Goal: Information Seeking & Learning: Compare options

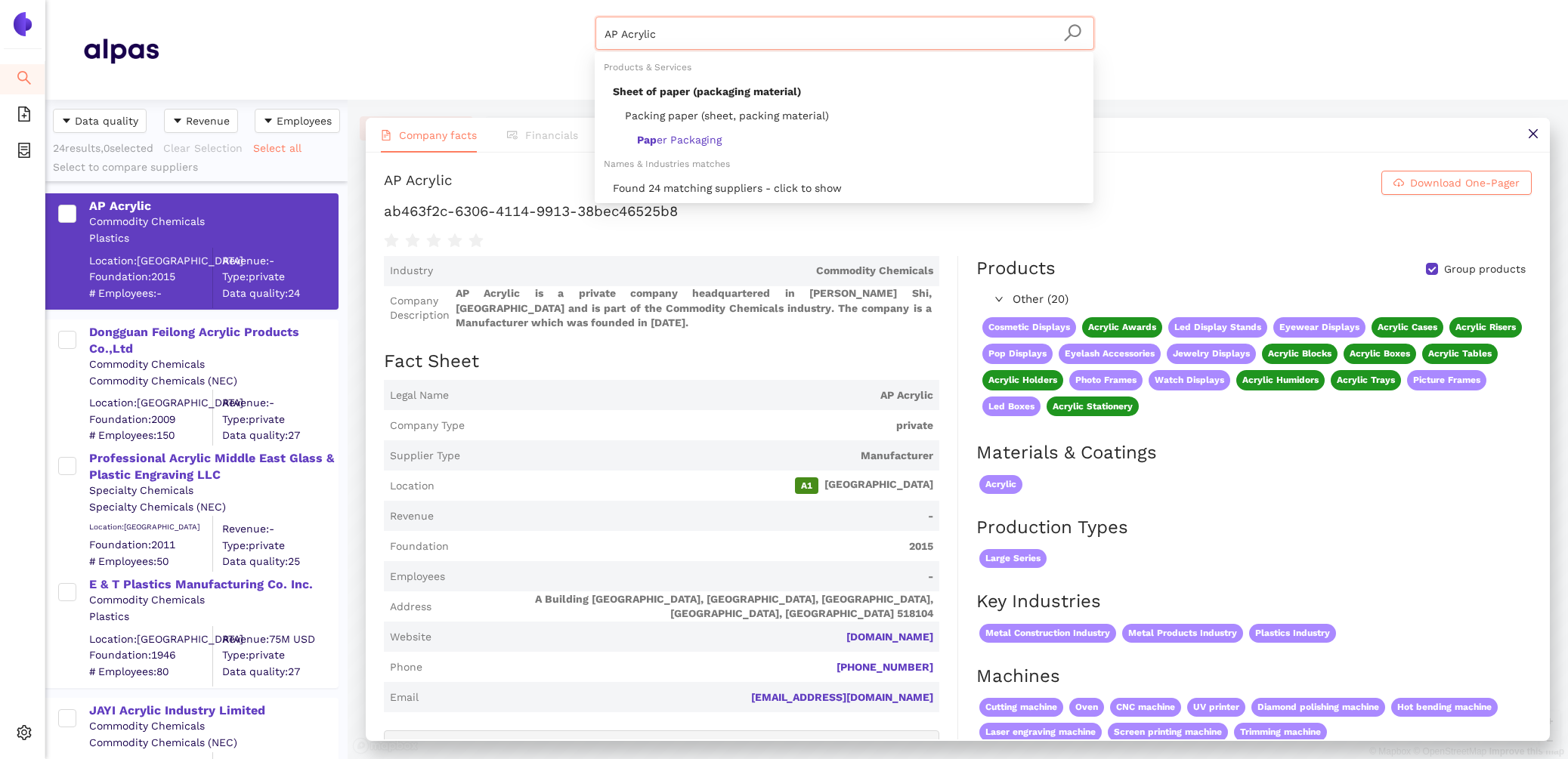
click at [469, 0] on html "Search eSourcing Templates eSourcing Projects Settings AP Acrylic Materials & C…" at bounding box center [784, 379] width 1568 height 759
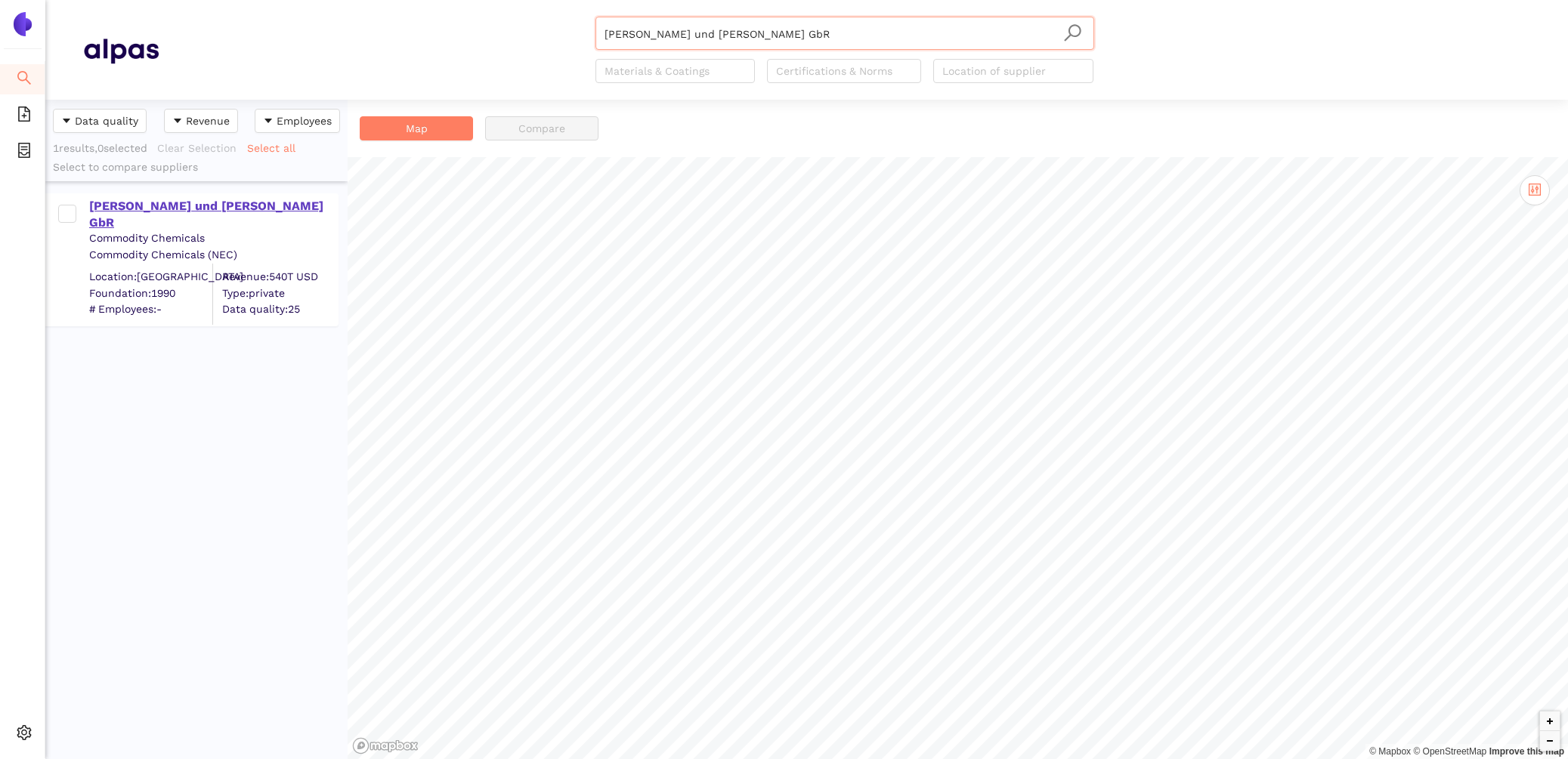
click at [236, 203] on div "[PERSON_NAME] und [PERSON_NAME] GbR" at bounding box center [213, 215] width 248 height 34
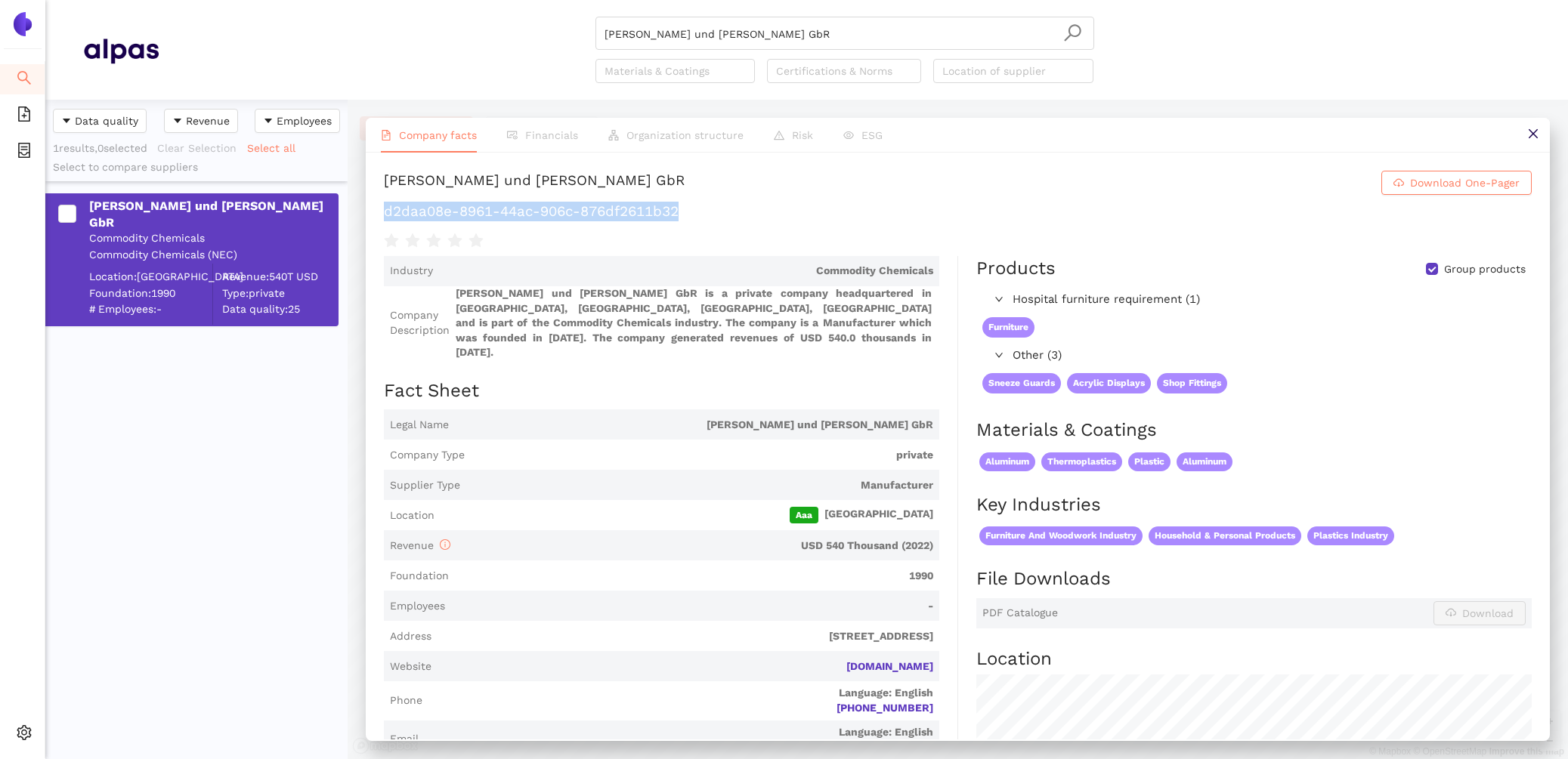
drag, startPoint x: 728, startPoint y: 208, endPoint x: 383, endPoint y: 209, distance: 345.0
click at [383, 209] on div "[PERSON_NAME] und [PERSON_NAME] GbR Download One-Pager d2daa08e-8961-44ac-906c-…" at bounding box center [957, 446] width 1184 height 587
copy h1 "d2daa08e-8961-44ac-906c-876df2611b32"
drag, startPoint x: 797, startPoint y: 41, endPoint x: 412, endPoint y: -82, distance: 404.2
click at [412, 0] on html "Search eSourcing Templates eSourcing Projects Settings [PERSON_NAME] und [PERSO…" at bounding box center [784, 379] width 1568 height 759
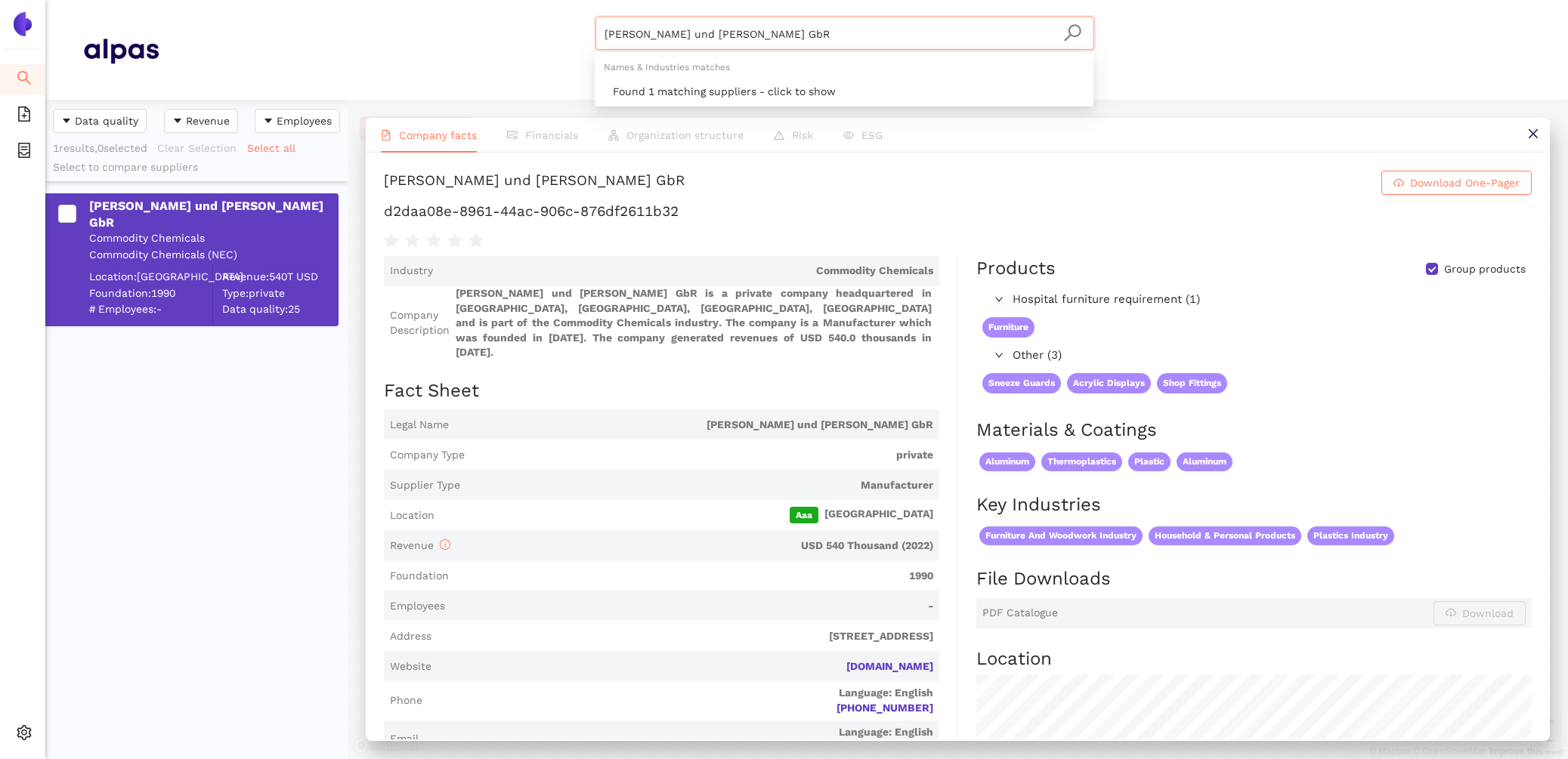
paste input "Acriland"
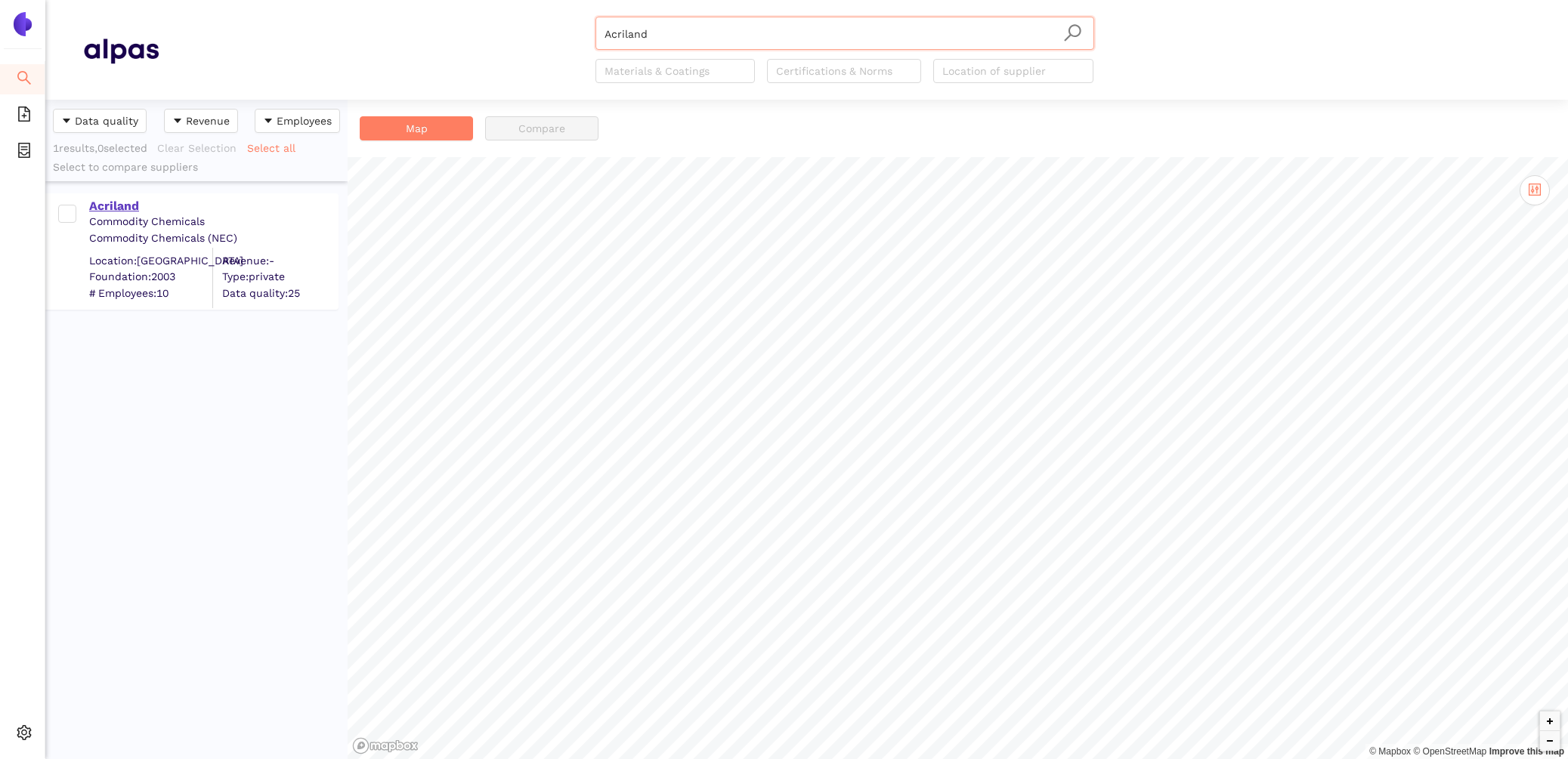
click at [114, 207] on div "Acriland" at bounding box center [213, 206] width 248 height 16
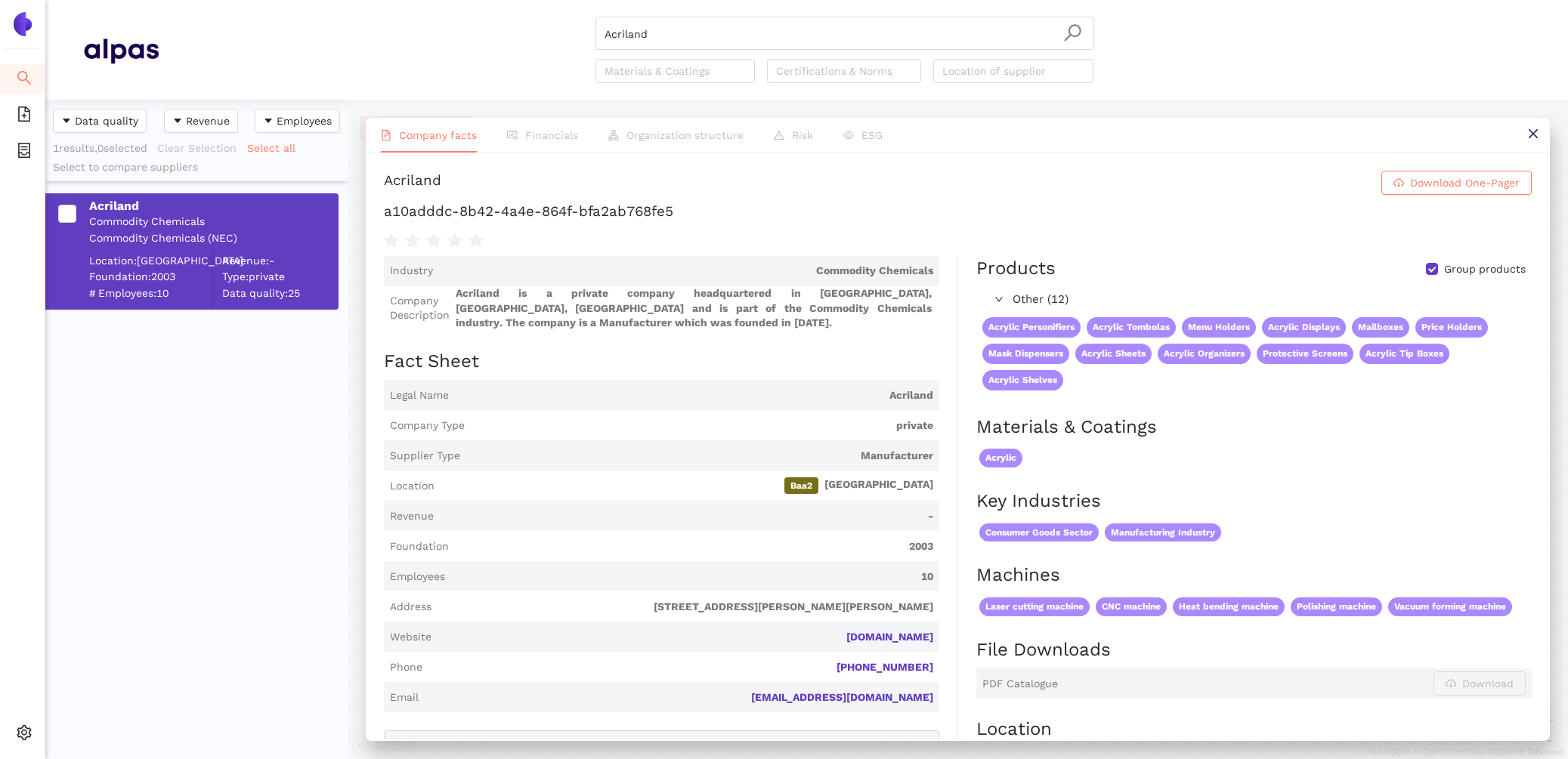
scroll to position [322, 0]
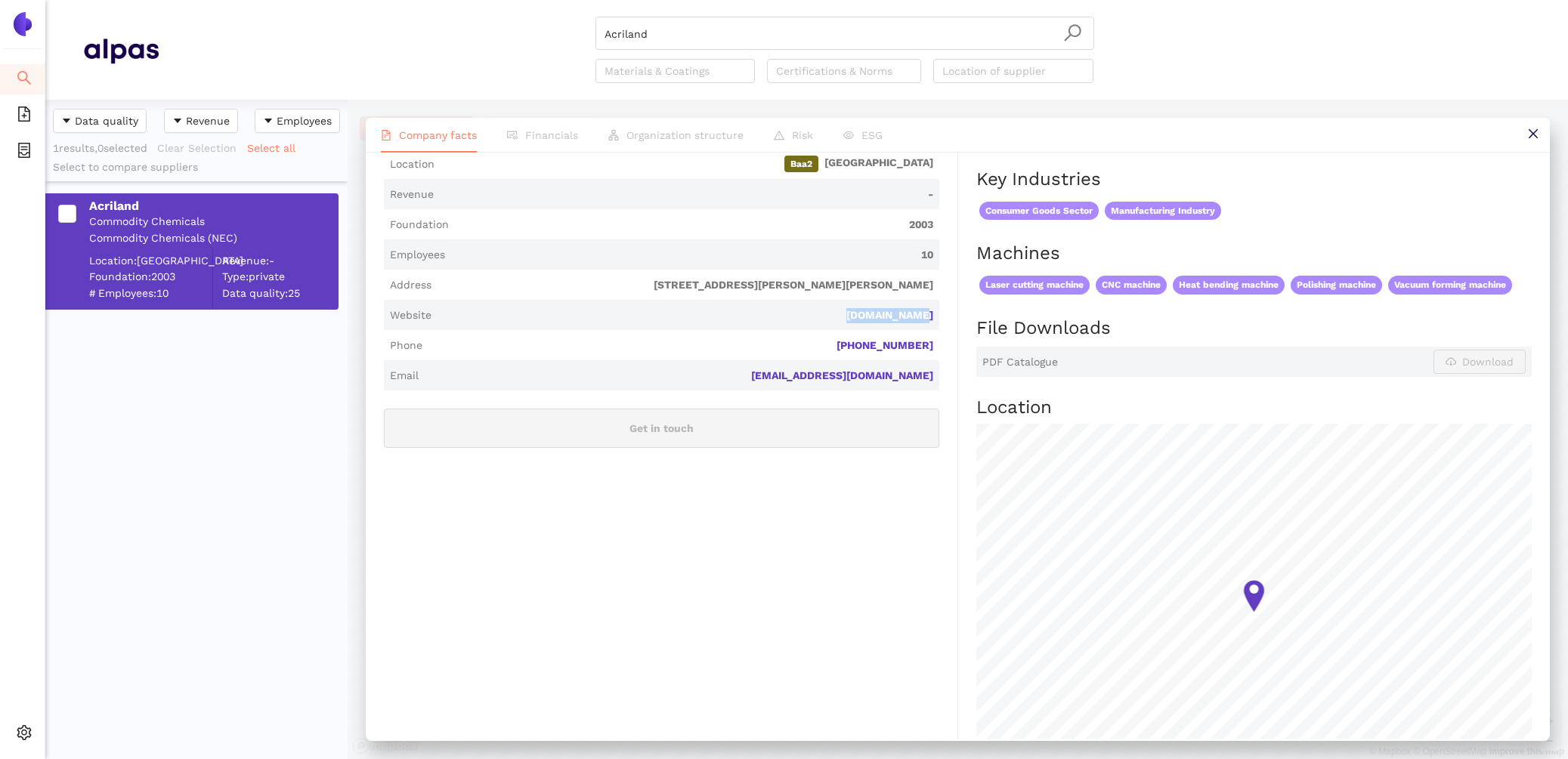
drag, startPoint x: 948, startPoint y: 317, endPoint x: 863, endPoint y: 316, distance: 85.0
click at [863, 316] on div "Industry Commodity Chemicals Company Description Acriland is a private company …" at bounding box center [670, 552] width 574 height 1237
copy link "[DOMAIN_NAME]"
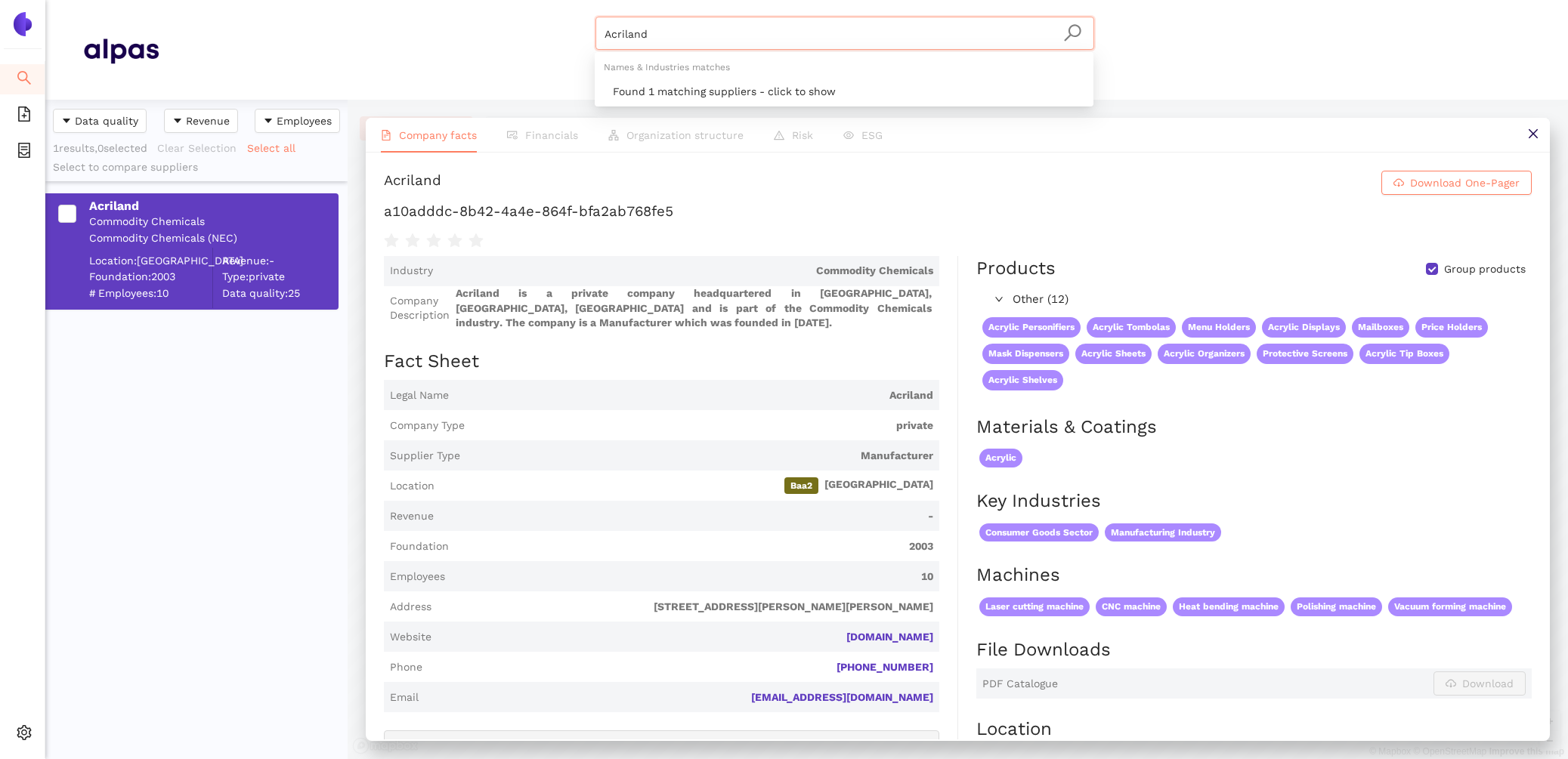
drag, startPoint x: 671, startPoint y: 33, endPoint x: 389, endPoint y: -37, distance: 290.6
click at [389, 0] on html "Search eSourcing Templates eSourcing Projects Settings Acriland Materials & Coa…" at bounding box center [784, 379] width 1568 height 759
paste input "yplex, Inc"
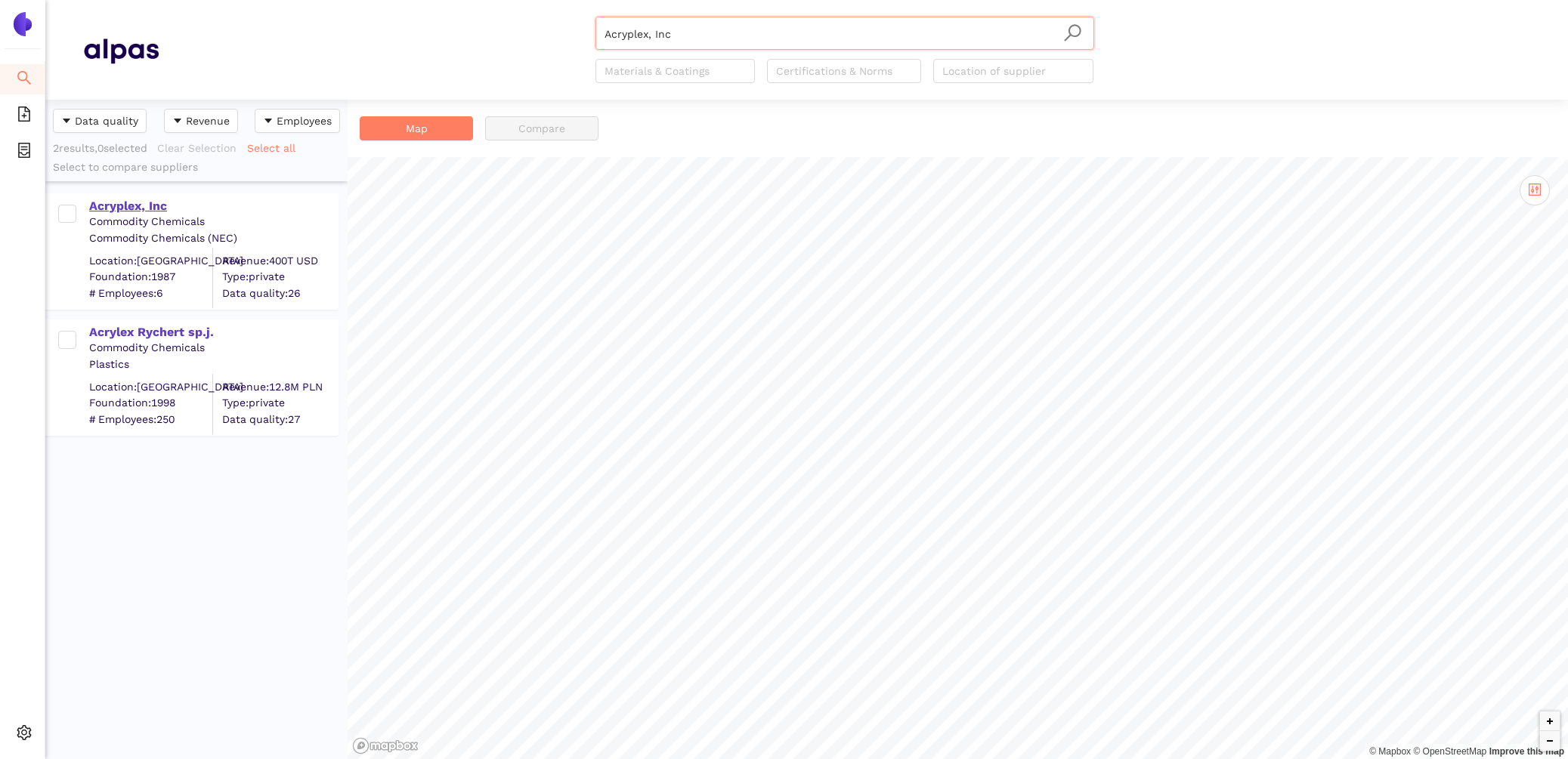
click at [155, 195] on div "Acryplex, Inc" at bounding box center [213, 204] width 248 height 20
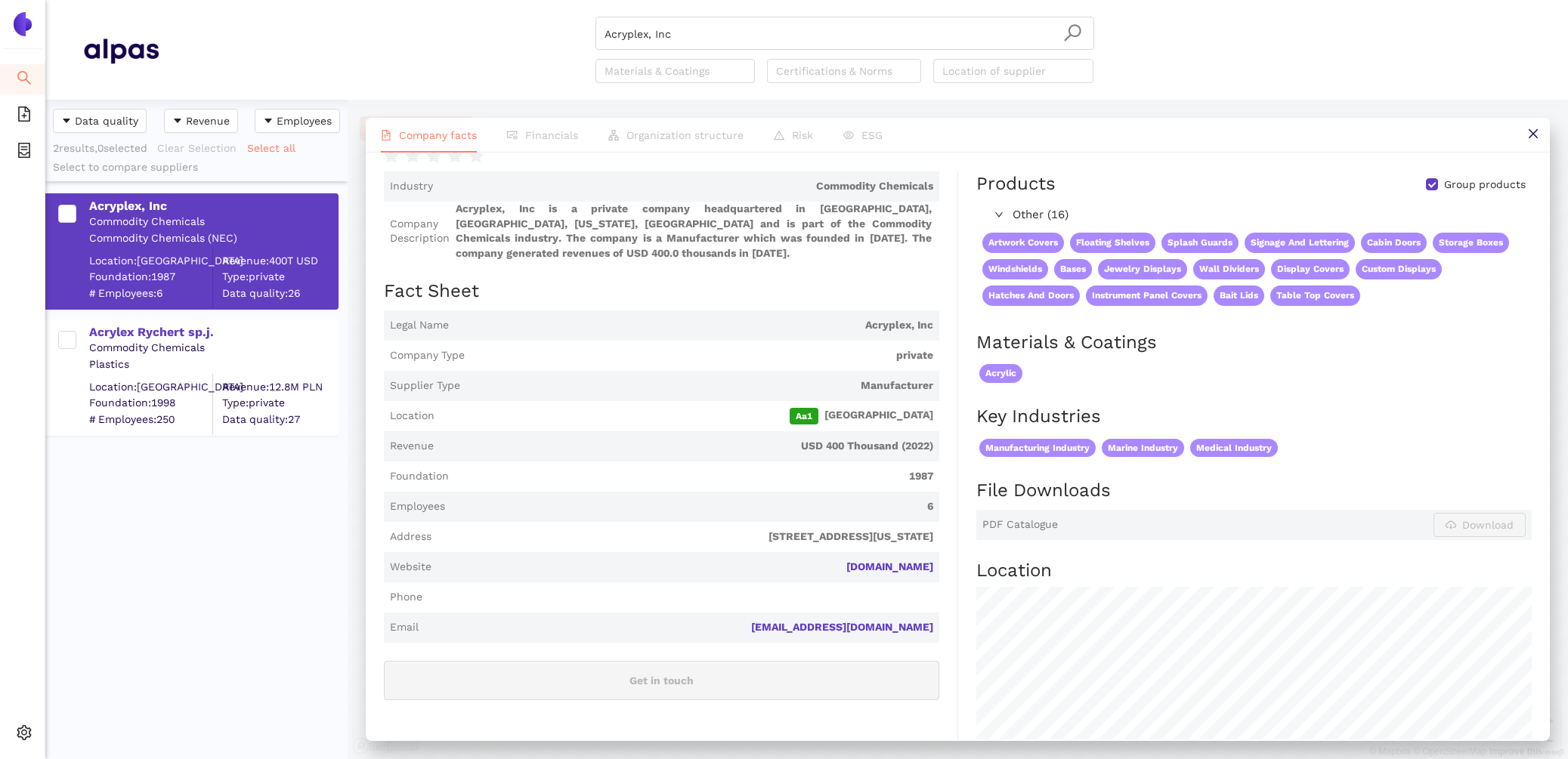
scroll to position [85, 0]
drag, startPoint x: 937, startPoint y: 567, endPoint x: 829, endPoint y: 567, distance: 108.0
click at [829, 567] on span "Website [DOMAIN_NAME]" at bounding box center [661, 566] width 555 height 30
copy link "[DOMAIN_NAME]"
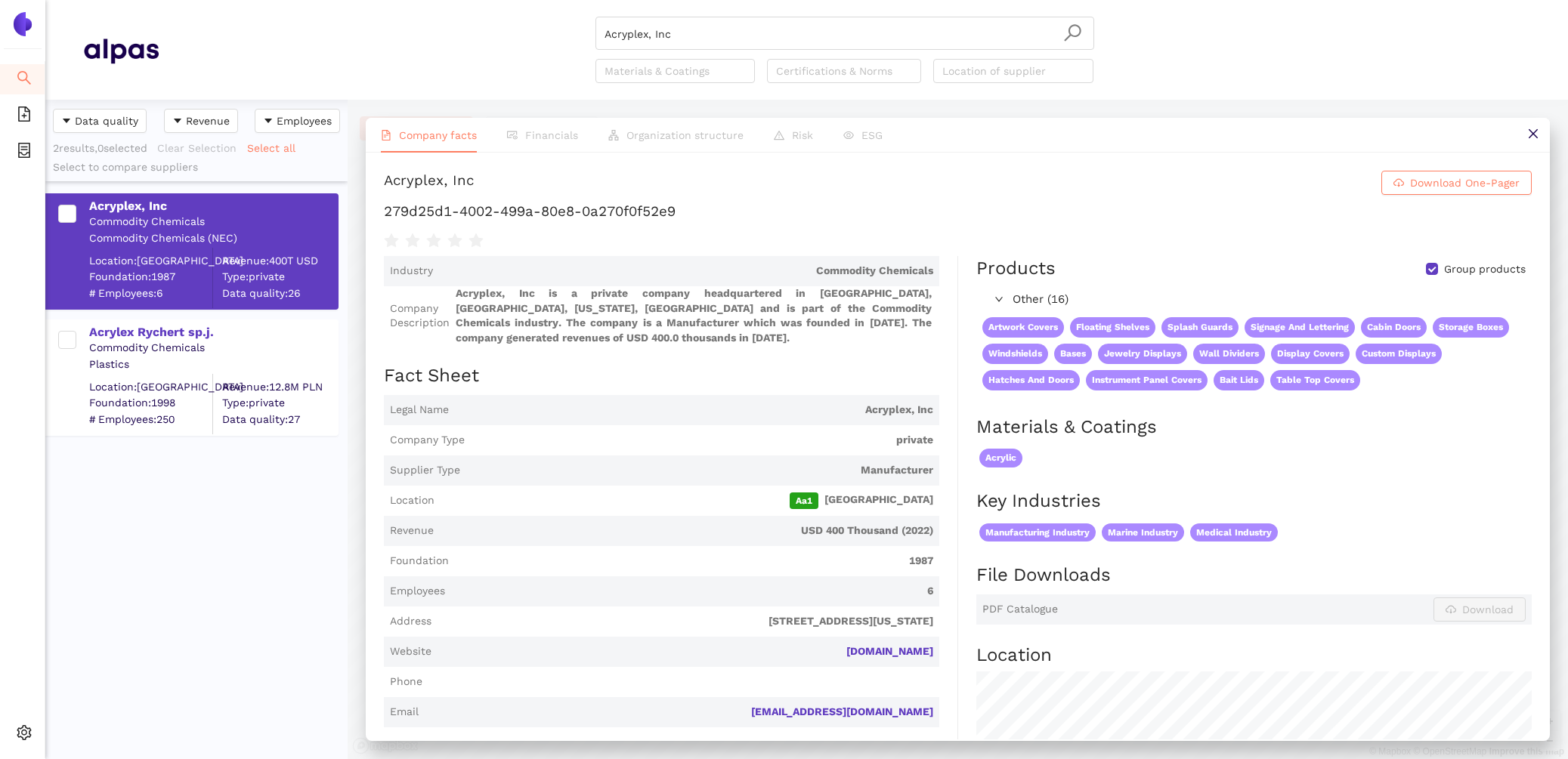
drag, startPoint x: 687, startPoint y: 230, endPoint x: 632, endPoint y: 230, distance: 55.0
click at [632, 230] on div at bounding box center [957, 239] width 1148 height 21
drag, startPoint x: 689, startPoint y: 217, endPoint x: 384, endPoint y: 219, distance: 305.0
click at [384, 219] on h1 "279d25d1-4002-499a-80e8-0a270f0f52e9" at bounding box center [957, 211] width 1148 height 20
copy h1 "279d25d1-4002-499a-80e8-0a270f0f52e9"
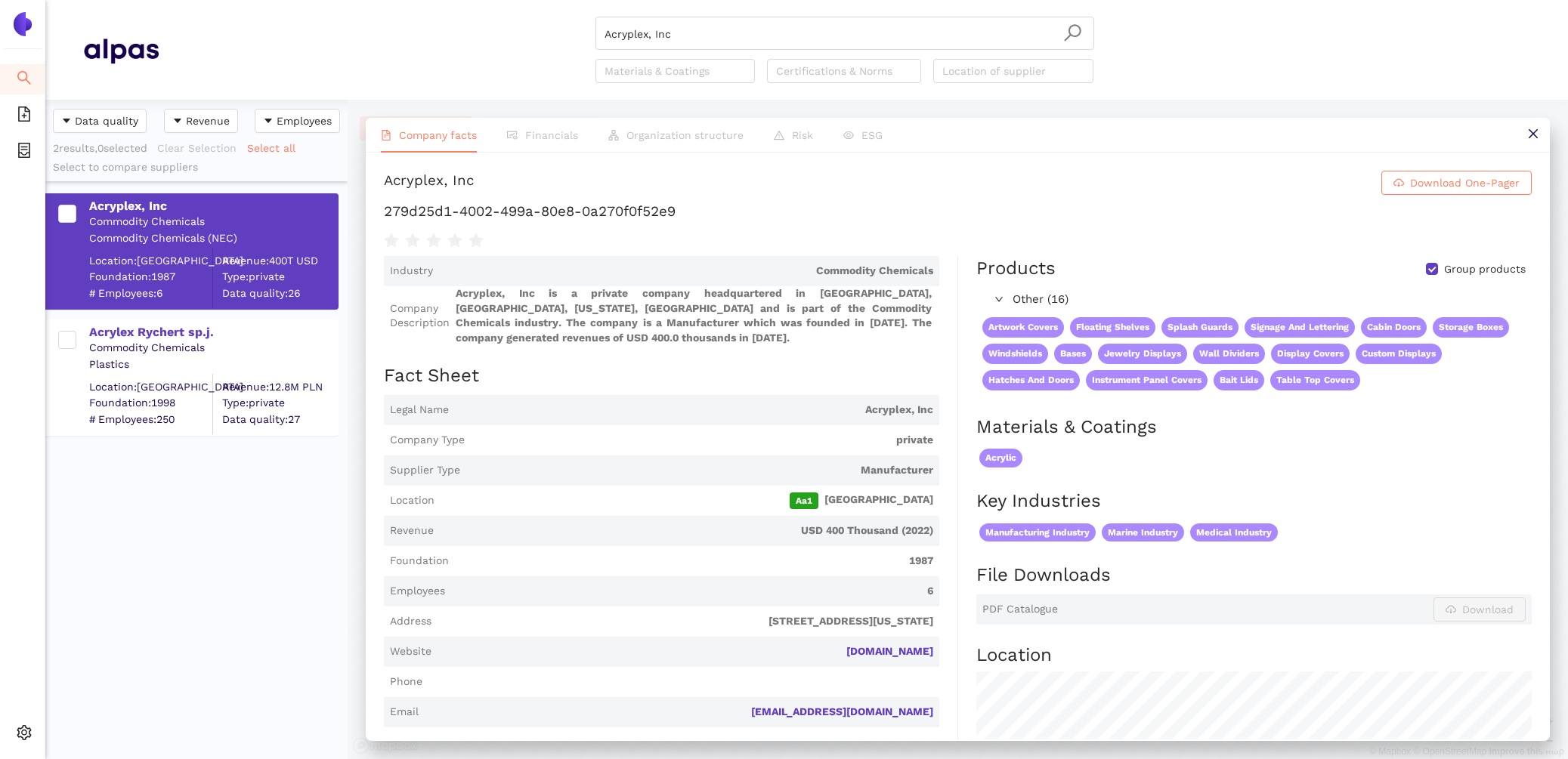
click at [748, 207] on h1 "279d25d1-4002-499a-80e8-0a270f0f52e9" at bounding box center [957, 211] width 1148 height 20
drag, startPoint x: 685, startPoint y: 213, endPoint x: 360, endPoint y: 207, distance: 325.1
click at [358, 207] on div "Company facts Financials Organization structure Risk ESG Acryplex, Inc Download…" at bounding box center [957, 429] width 1220 height 659
copy h1 "279d25d1-4002-499a-80e8-0a270f0f52e9"
drag, startPoint x: 711, startPoint y: 45, endPoint x: 394, endPoint y: -26, distance: 324.9
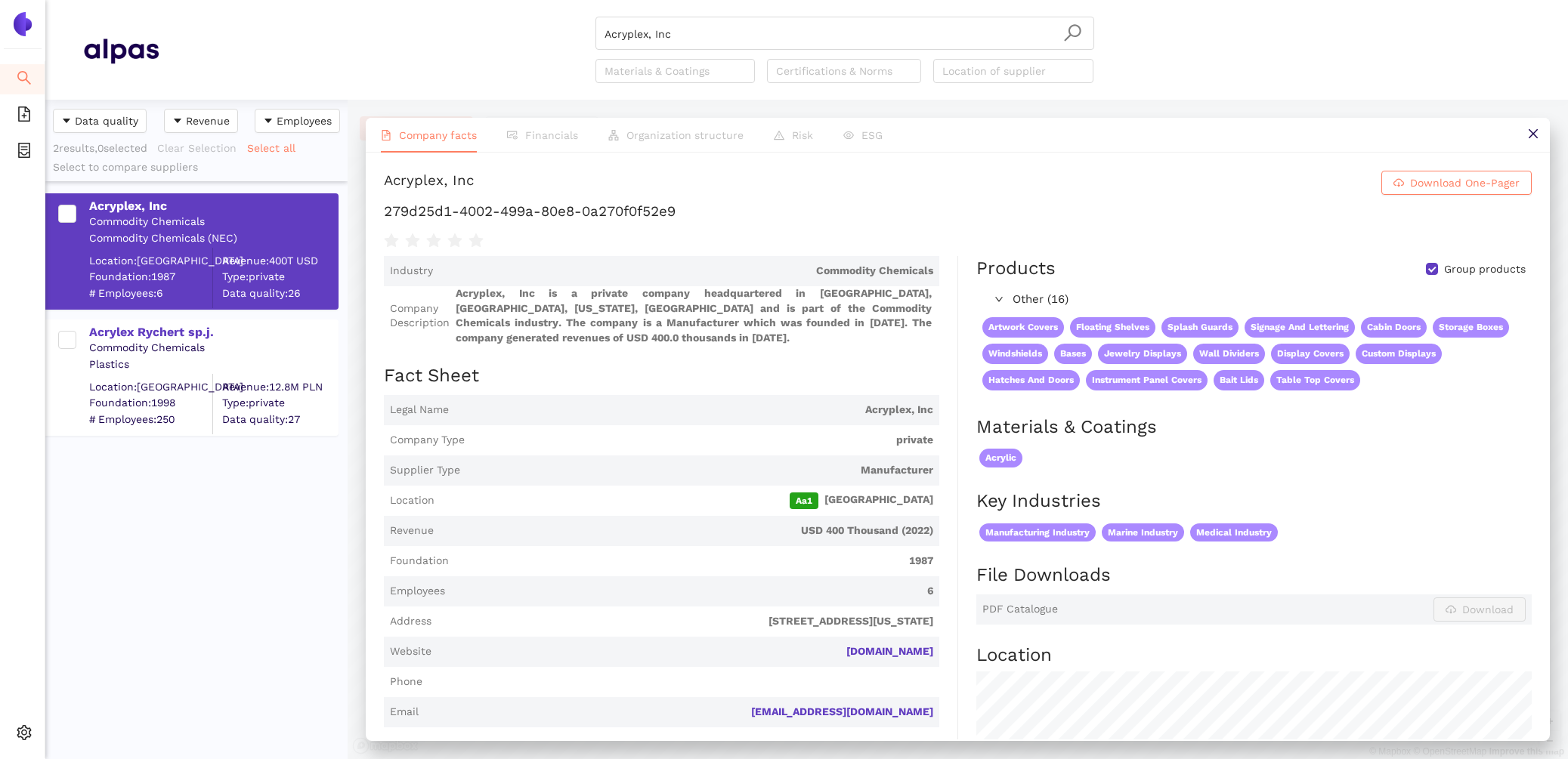
click at [394, 0] on html "Search eSourcing Templates eSourcing Projects Settings Acryplex, Inc Materials …" at bounding box center [784, 379] width 1568 height 759
paste input "Dongguan Feilong Acrylic Products Co.,Ltd"
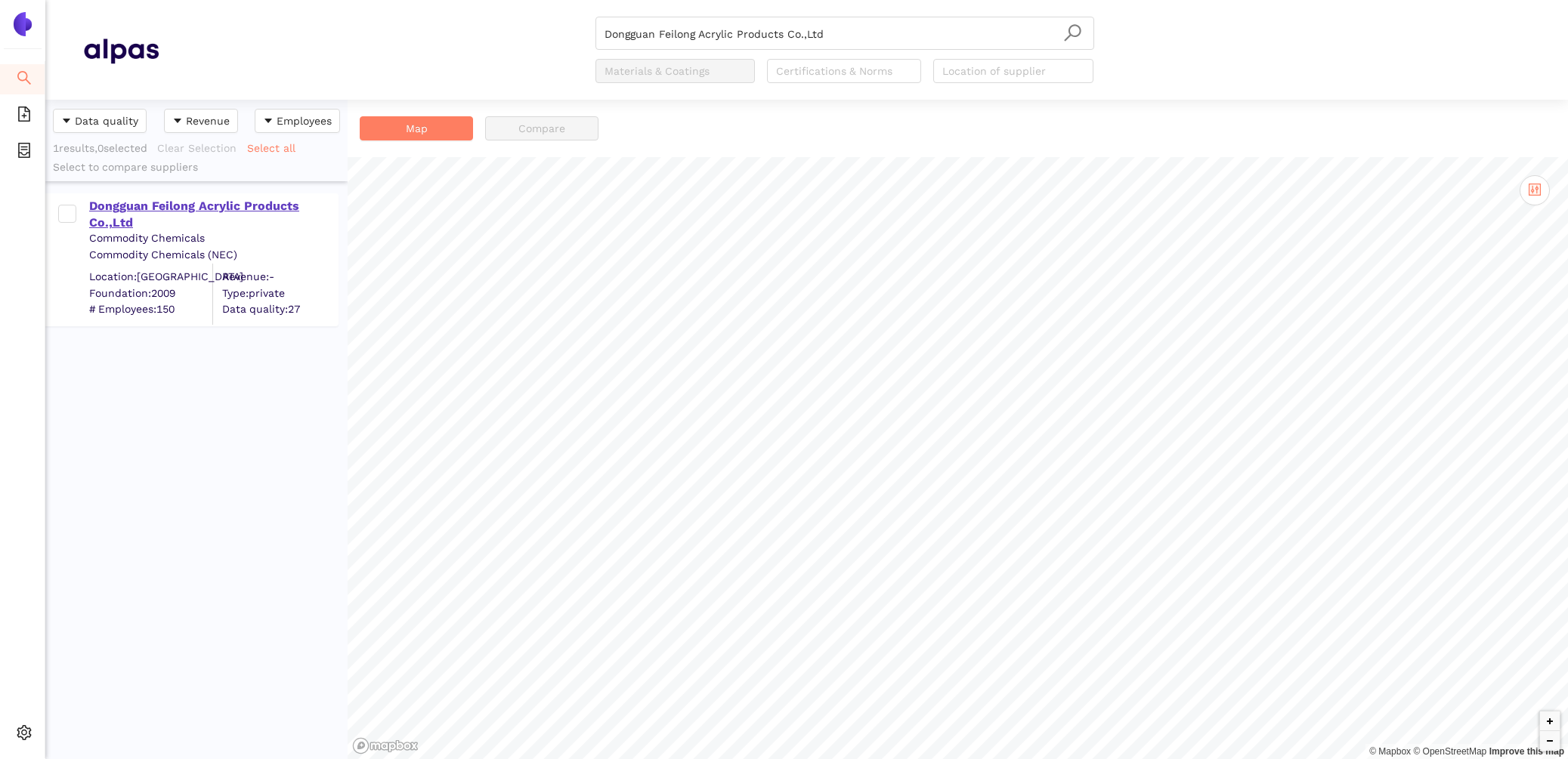
click at [207, 204] on div "Dongguan Feilong Acrylic Products Co.,Ltd" at bounding box center [213, 215] width 248 height 34
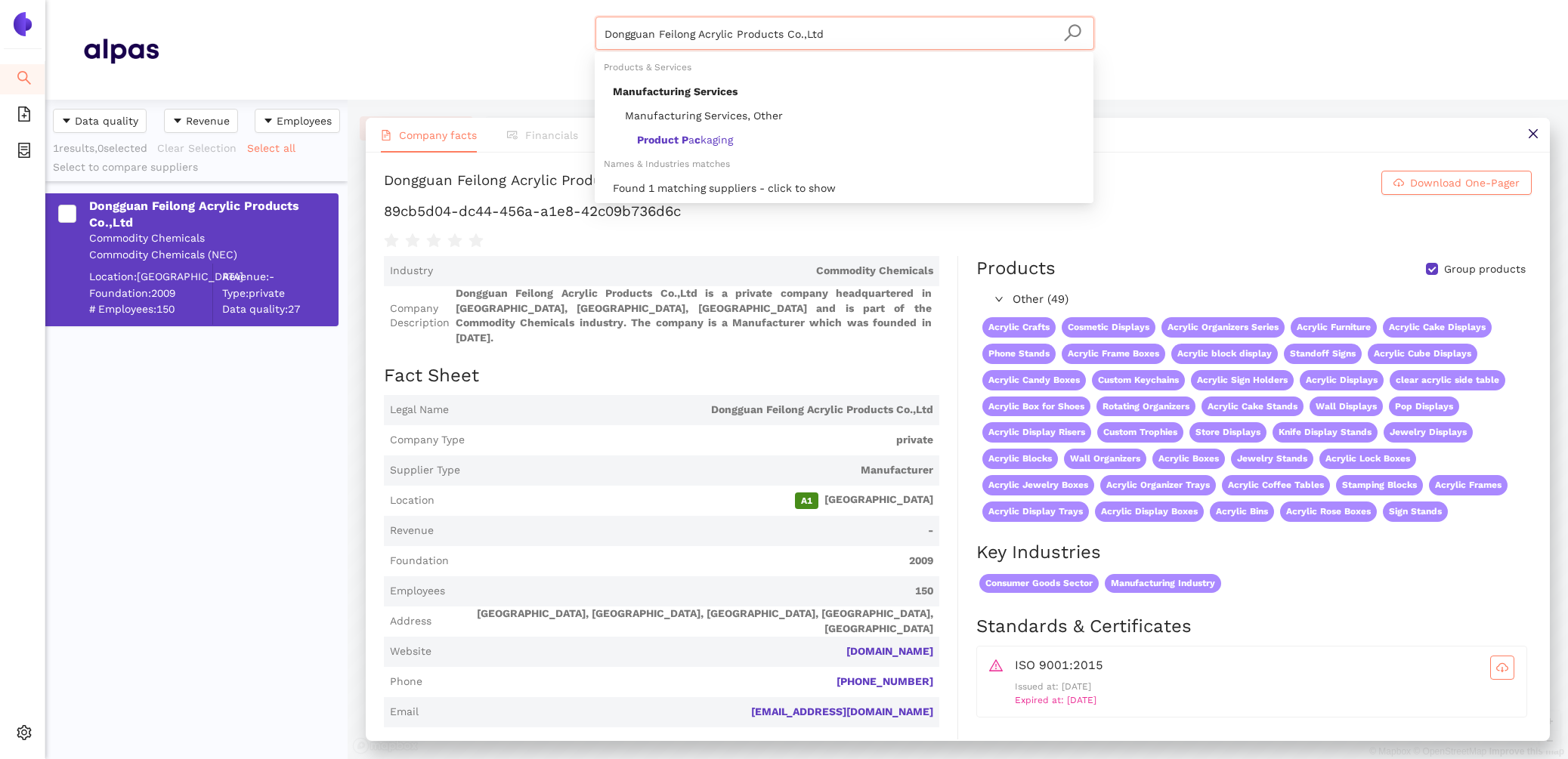
drag, startPoint x: 836, startPoint y: 38, endPoint x: 385, endPoint y: -97, distance: 470.8
click at [385, 0] on html "Search eSourcing Templates eSourcing Projects Settings Dongguan Feilong Acrylic…" at bounding box center [784, 379] width 1568 height 759
paste input "Enggruber GmbH"
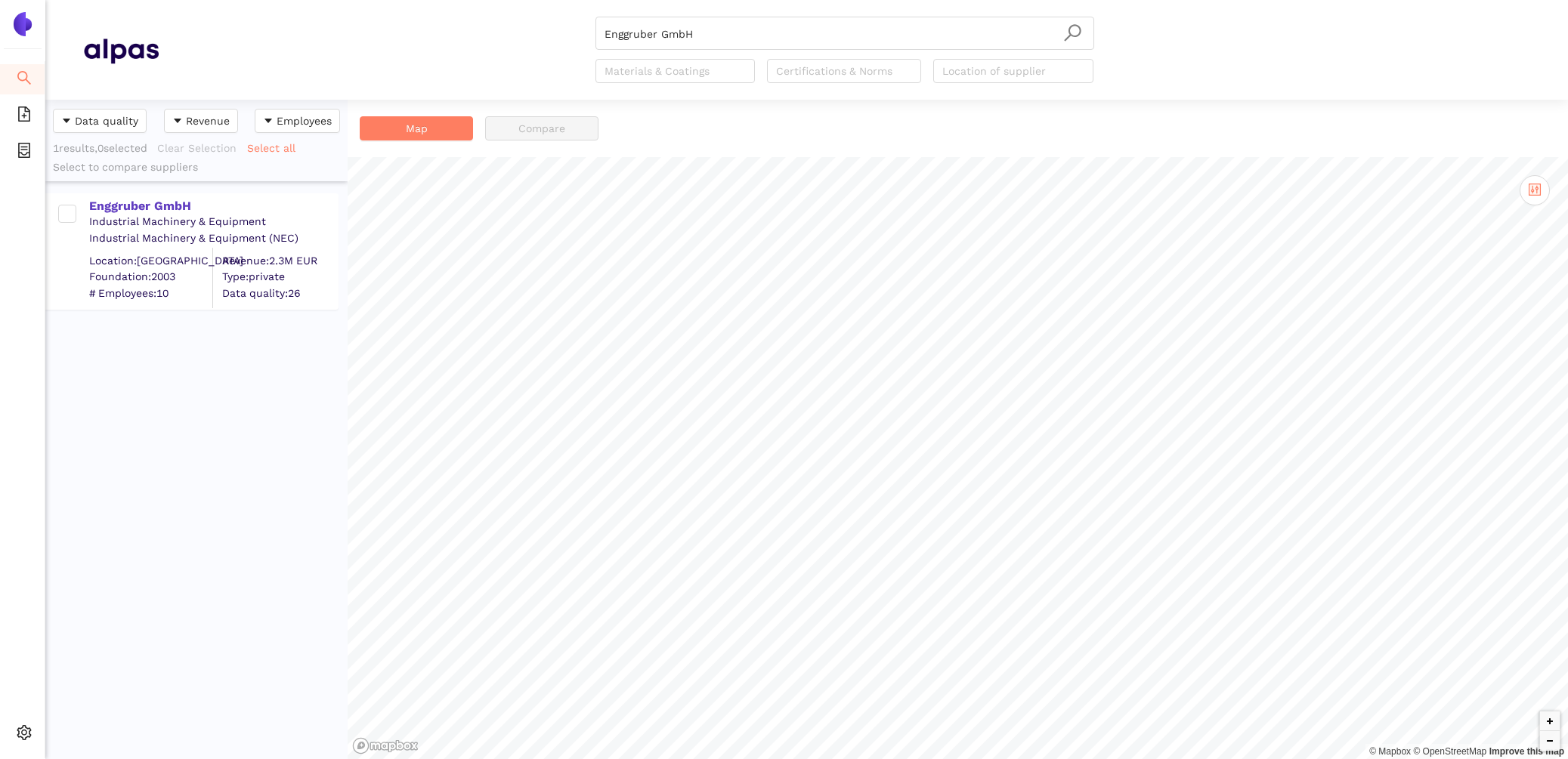
click at [161, 194] on div "Enggruber GmbH Industrial Machinery & Equipment Industrial Machinery & Equipmen…" at bounding box center [191, 252] width 293 height 116
click at [165, 207] on div "Enggruber GmbH" at bounding box center [213, 206] width 248 height 16
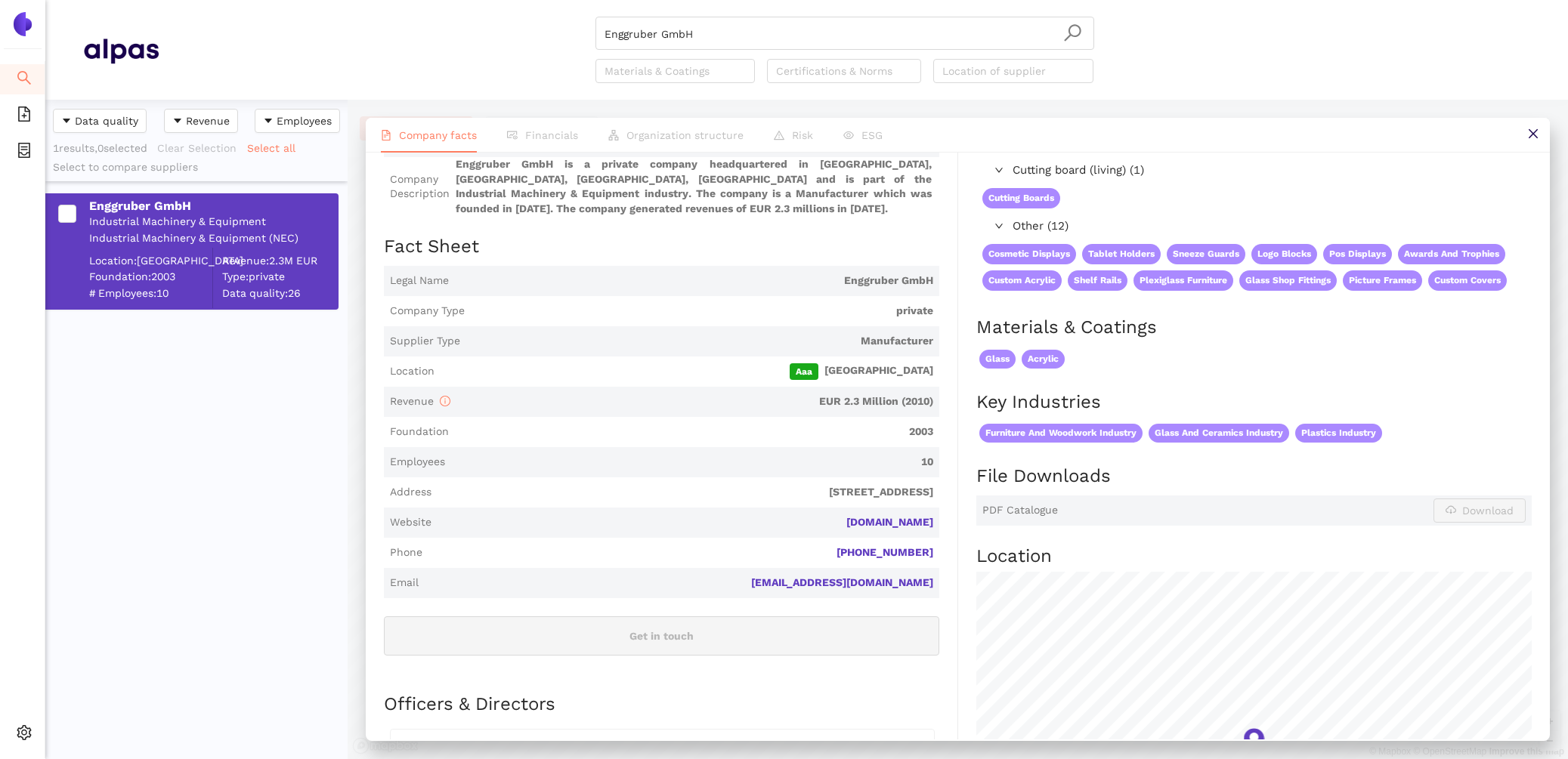
scroll to position [128, 0]
drag, startPoint x: 934, startPoint y: 523, endPoint x: 865, endPoint y: 517, distance: 69.3
click at [865, 517] on span "Website [DOMAIN_NAME]" at bounding box center [661, 523] width 555 height 30
copy link "[DOMAIN_NAME]"
drag, startPoint x: 789, startPoint y: 32, endPoint x: 319, endPoint y: -3, distance: 471.3
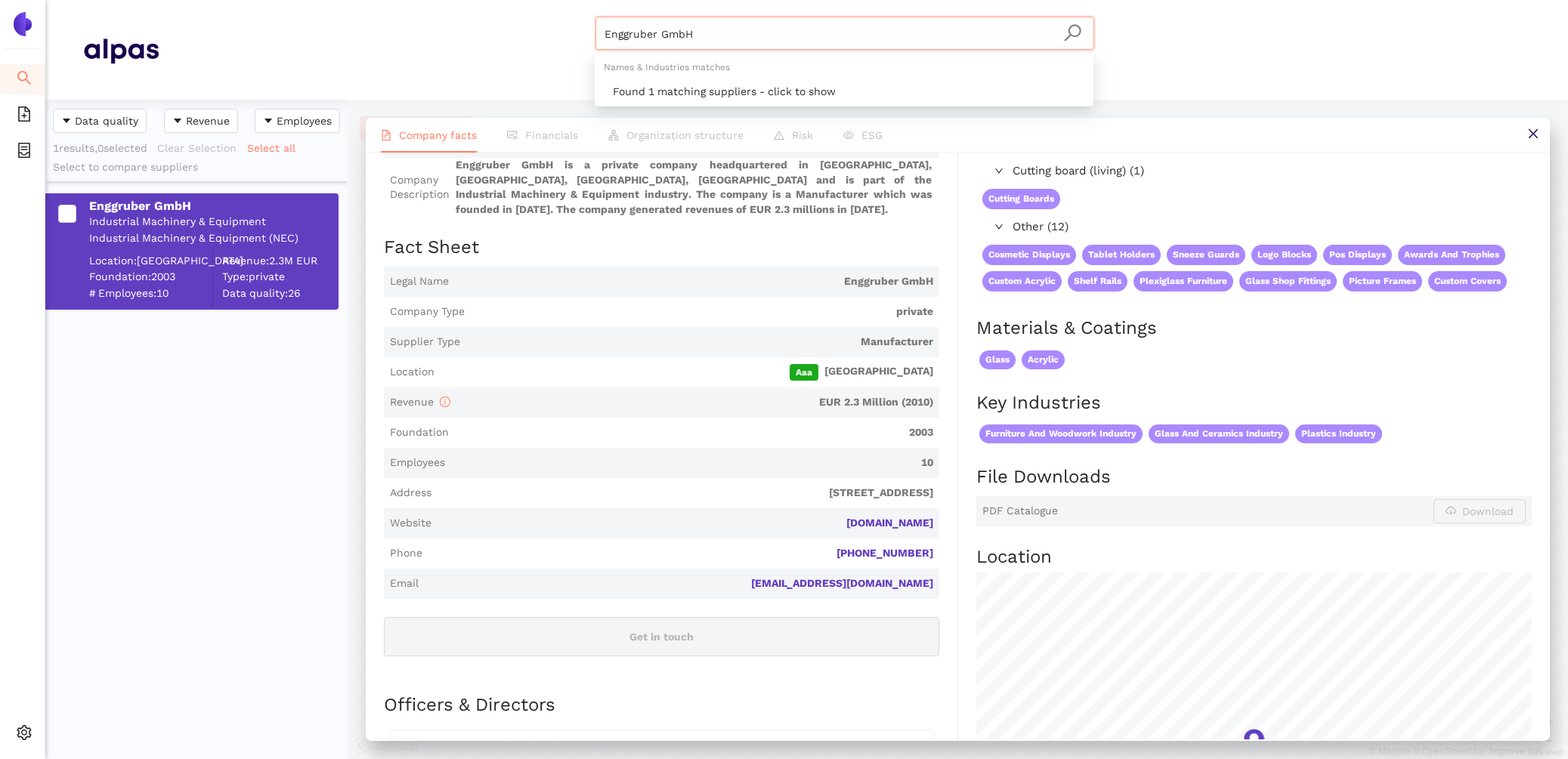
click at [319, 0] on html "Search eSourcing Templates eSourcing Projects Settings Enggruber GmbH Materials…" at bounding box center [784, 379] width 1568 height 759
paste input "JAYI Acrylic Industry Limited"
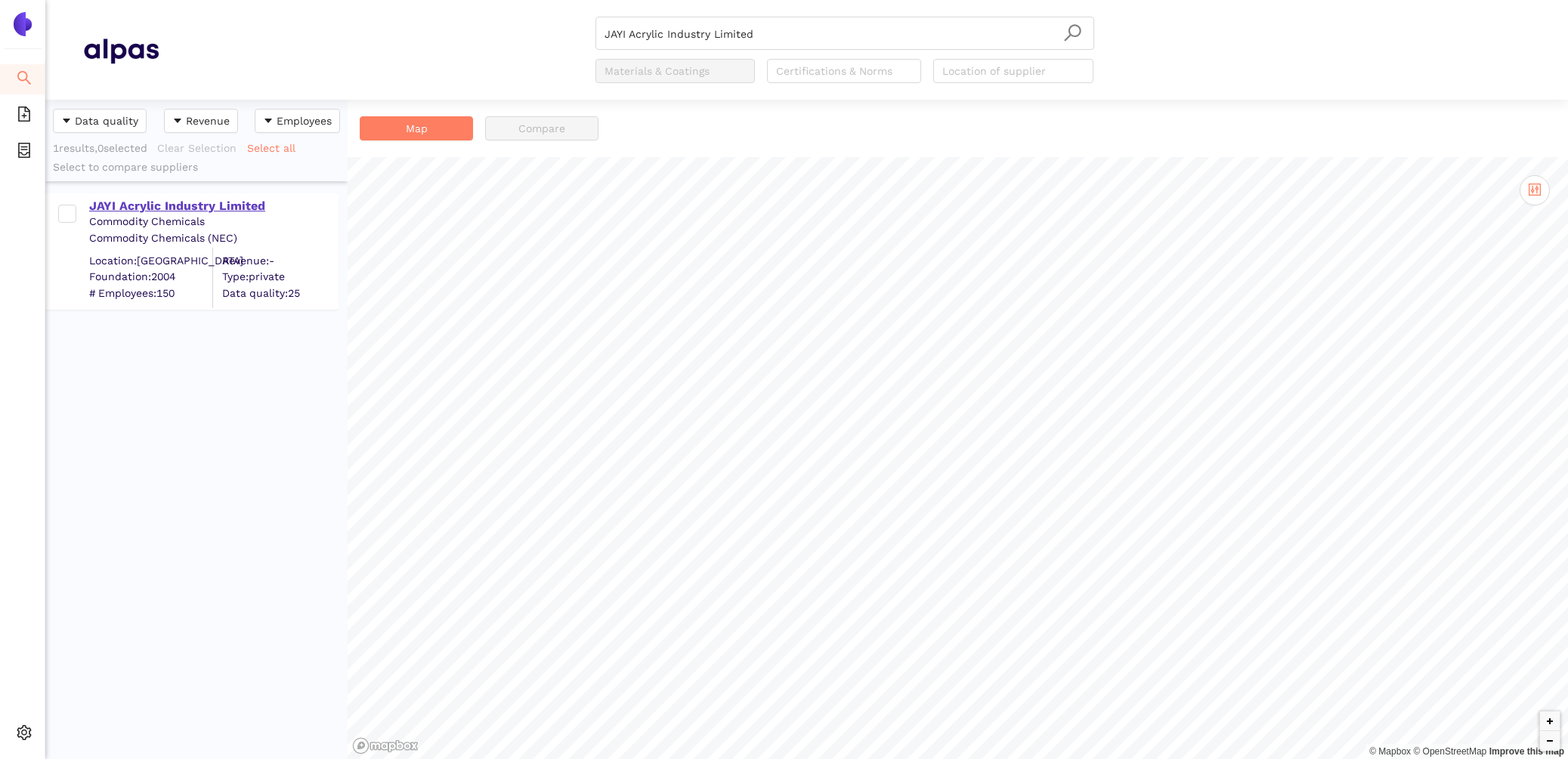
click at [163, 198] on div "JAYI Acrylic Industry Limited" at bounding box center [213, 206] width 248 height 16
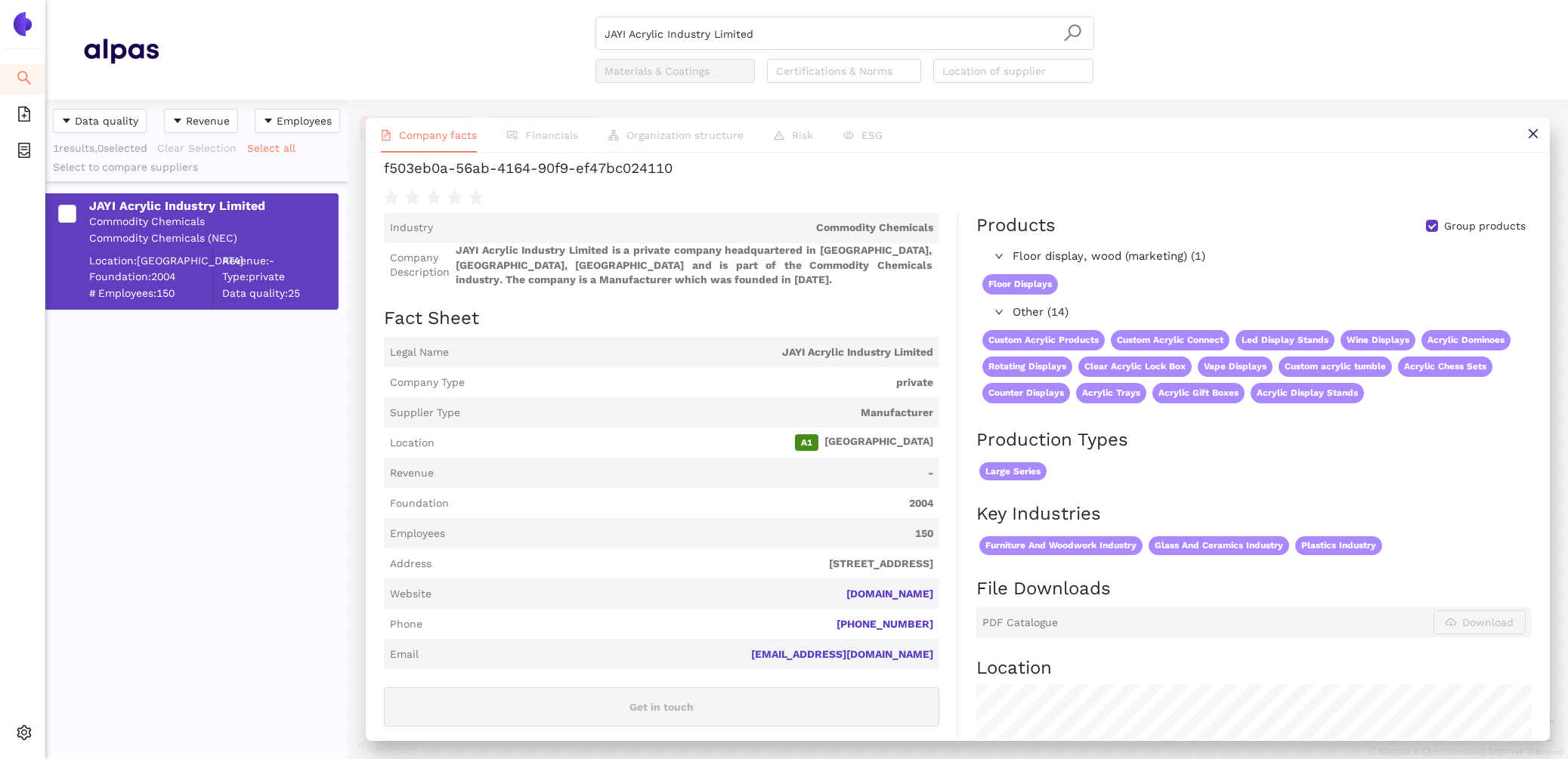
scroll to position [67, 0]
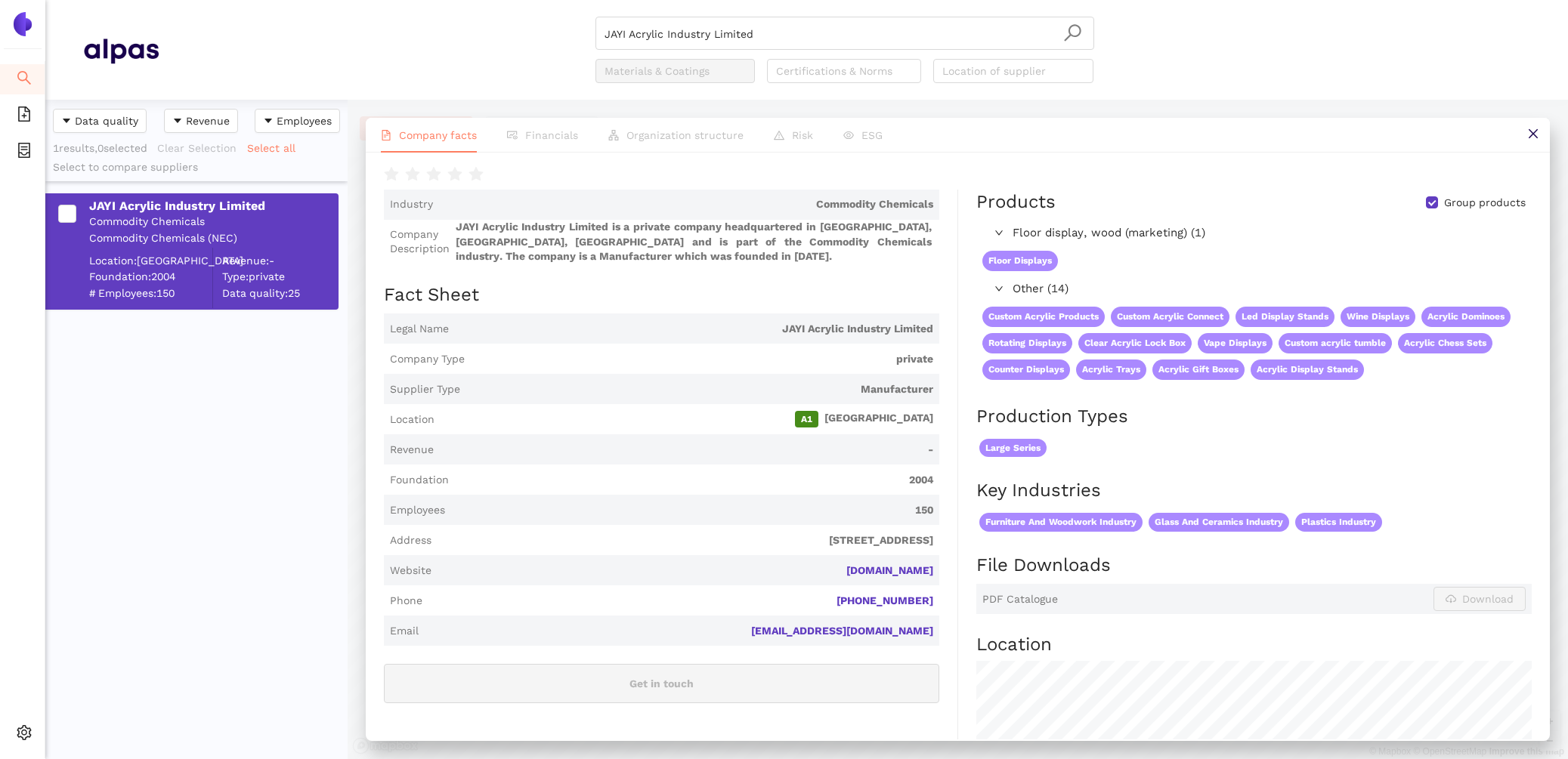
drag, startPoint x: 943, startPoint y: 566, endPoint x: 844, endPoint y: 564, distance: 99.0
click at [843, 564] on div "Industry Commodity Chemicals Company Description JAYI Acrylic Industry Limited …" at bounding box center [670, 623] width 574 height 867
copy link "[DOMAIN_NAME]"
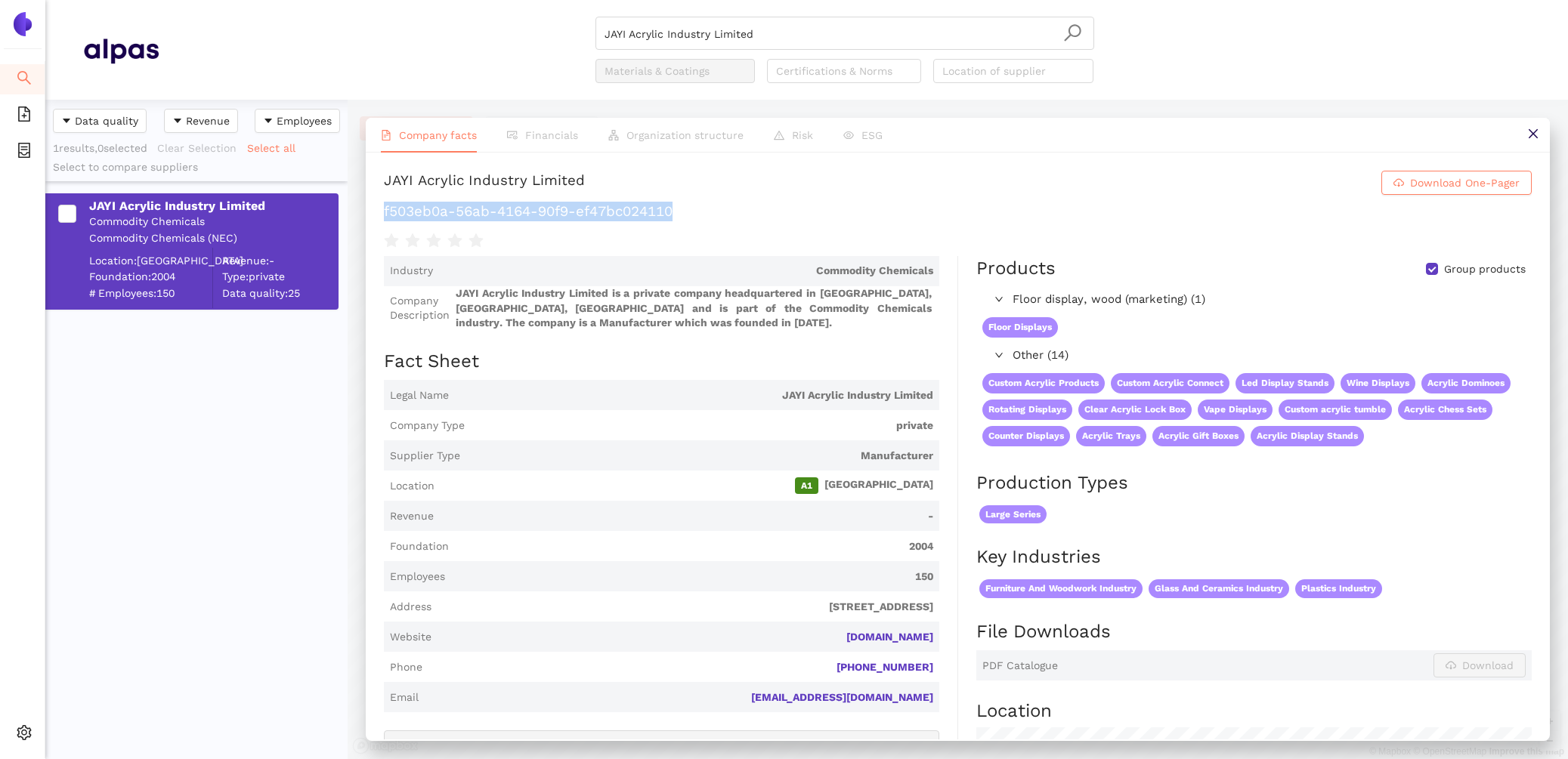
drag, startPoint x: 691, startPoint y: 216, endPoint x: 377, endPoint y: 216, distance: 314.0
click at [377, 216] on div "JAYI Acrylic Industry Limited Download One-Pager f503eb0a-56ab-4164-90f9-ef47bc…" at bounding box center [957, 446] width 1184 height 587
copy h1 "f503eb0a-56ab-4164-90f9-ef47bc024110"
click at [448, 486] on span "A1 [GEOGRAPHIC_DATA]" at bounding box center [687, 485] width 493 height 16
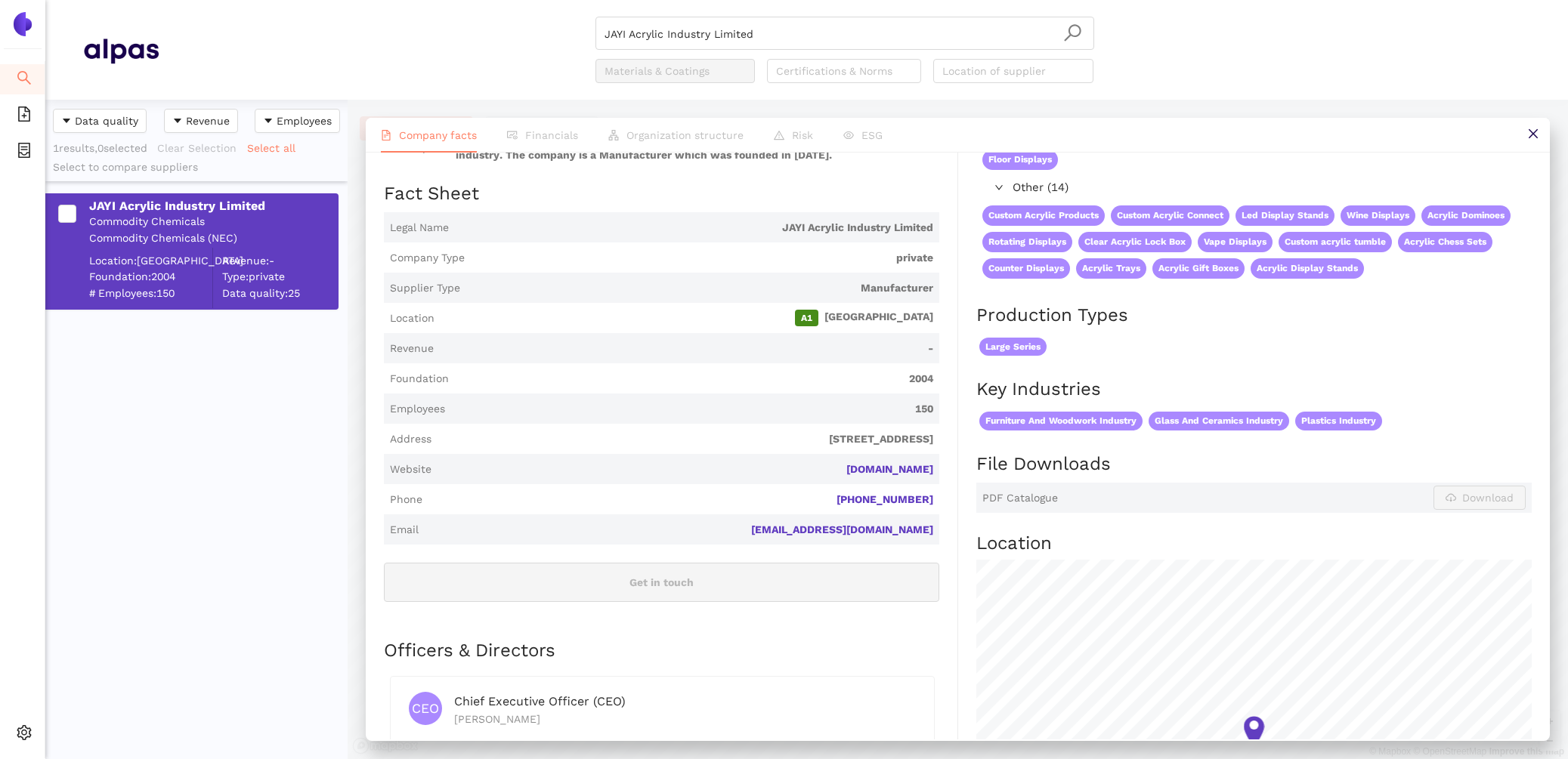
scroll to position [228, 0]
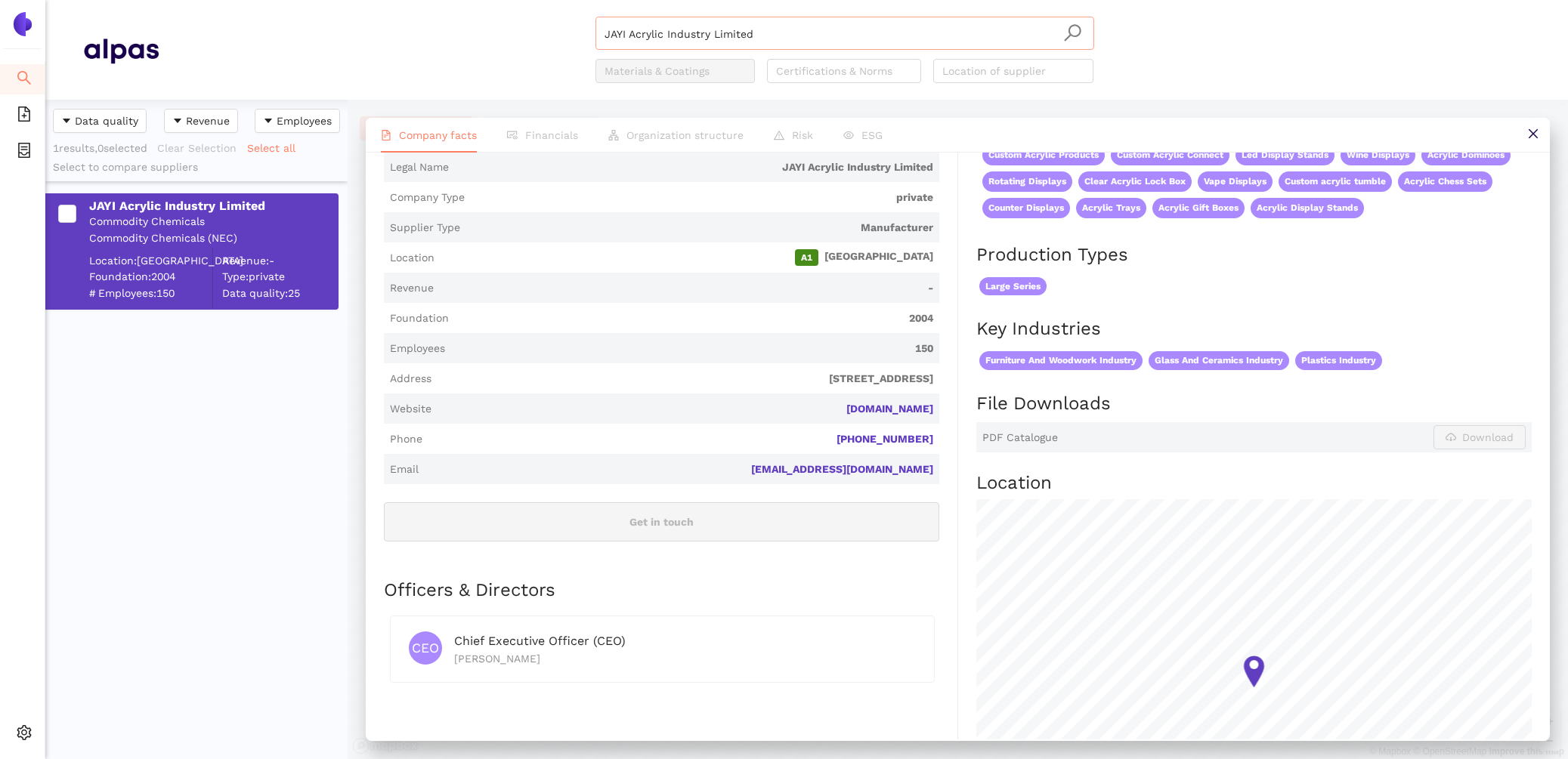
click at [954, 26] on input "JAYI Acrylic Industry Limited" at bounding box center [845, 33] width 481 height 33
drag, startPoint x: 954, startPoint y: 26, endPoint x: 418, endPoint y: -14, distance: 537.5
click at [418, 0] on html "Search eSourcing Templates eSourcing Projects Settings JAYI Acrylic Industry Li…" at bounding box center [784, 379] width 1568 height 759
drag, startPoint x: 836, startPoint y: 36, endPoint x: 328, endPoint y: -75, distance: 520.0
click at [328, 0] on html "Search eSourcing Templates eSourcing Projects Settings JAYI Acrylic Industry Li…" at bounding box center [784, 379] width 1568 height 759
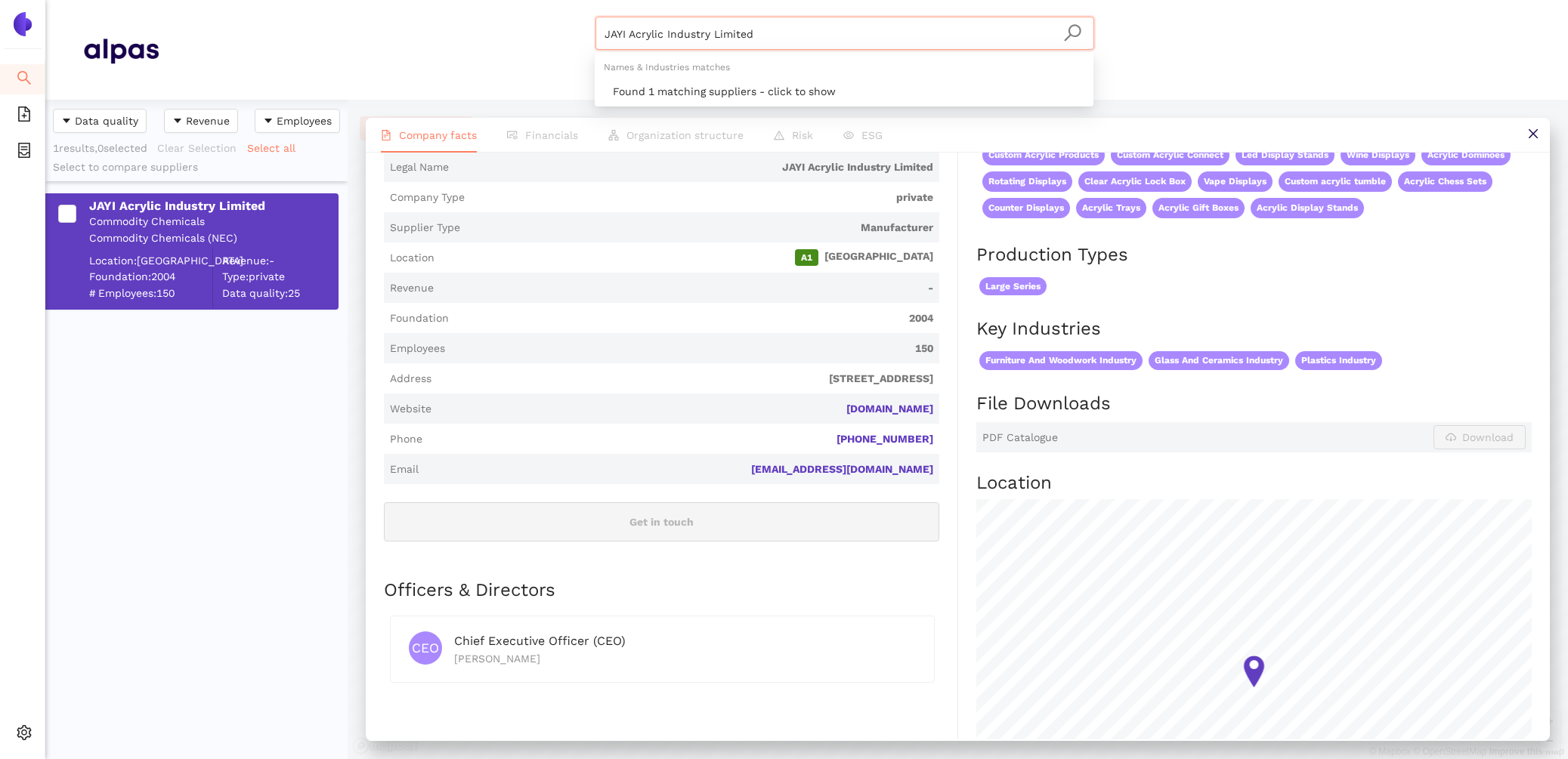
paste input "Professional Acrylic"
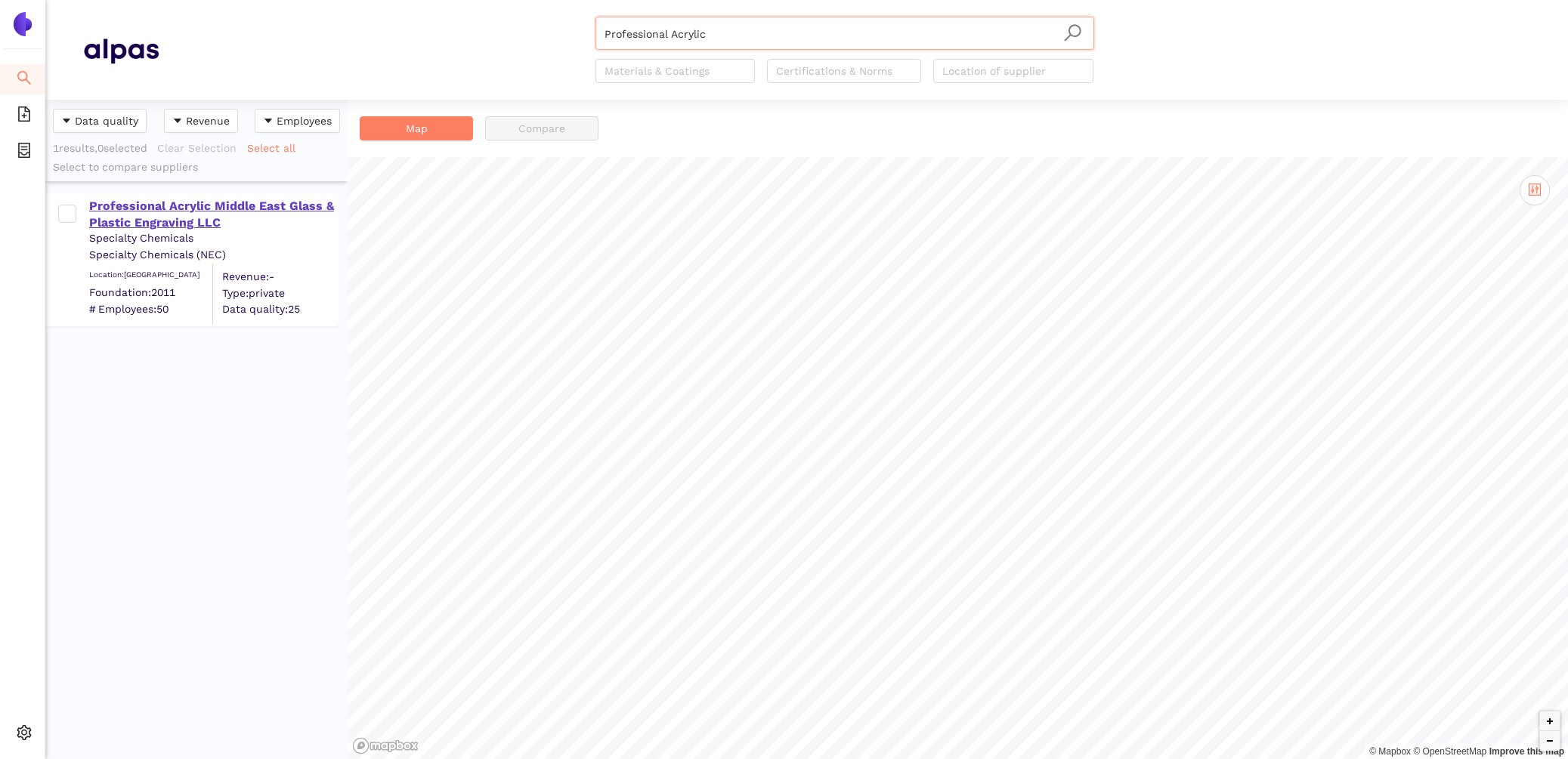
type input "Professional Acrylic"
click at [134, 202] on div "Professional Acrylic Middle East Glass & Plastic Engraving LLC" at bounding box center [213, 215] width 248 height 34
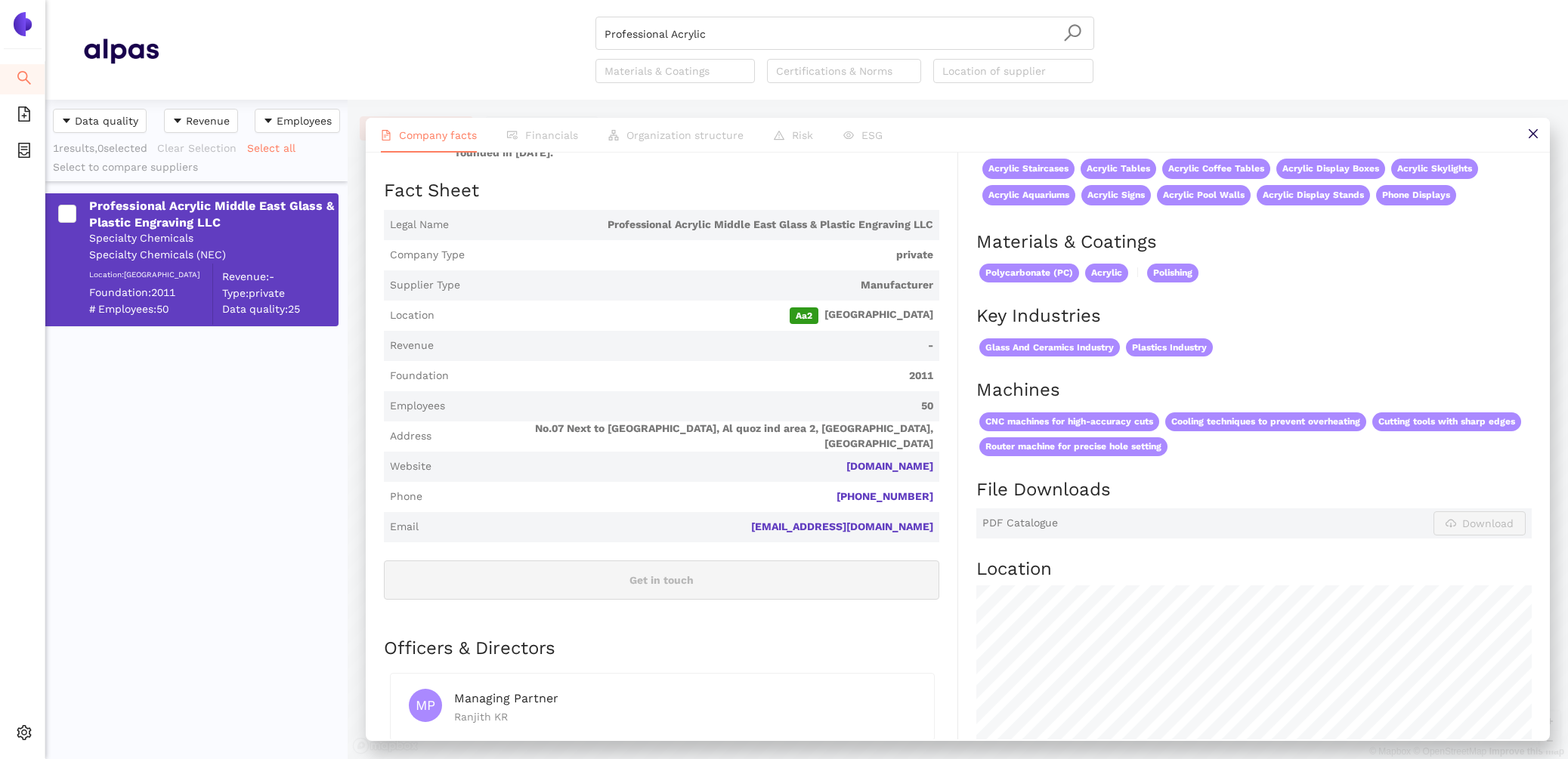
scroll to position [257, 0]
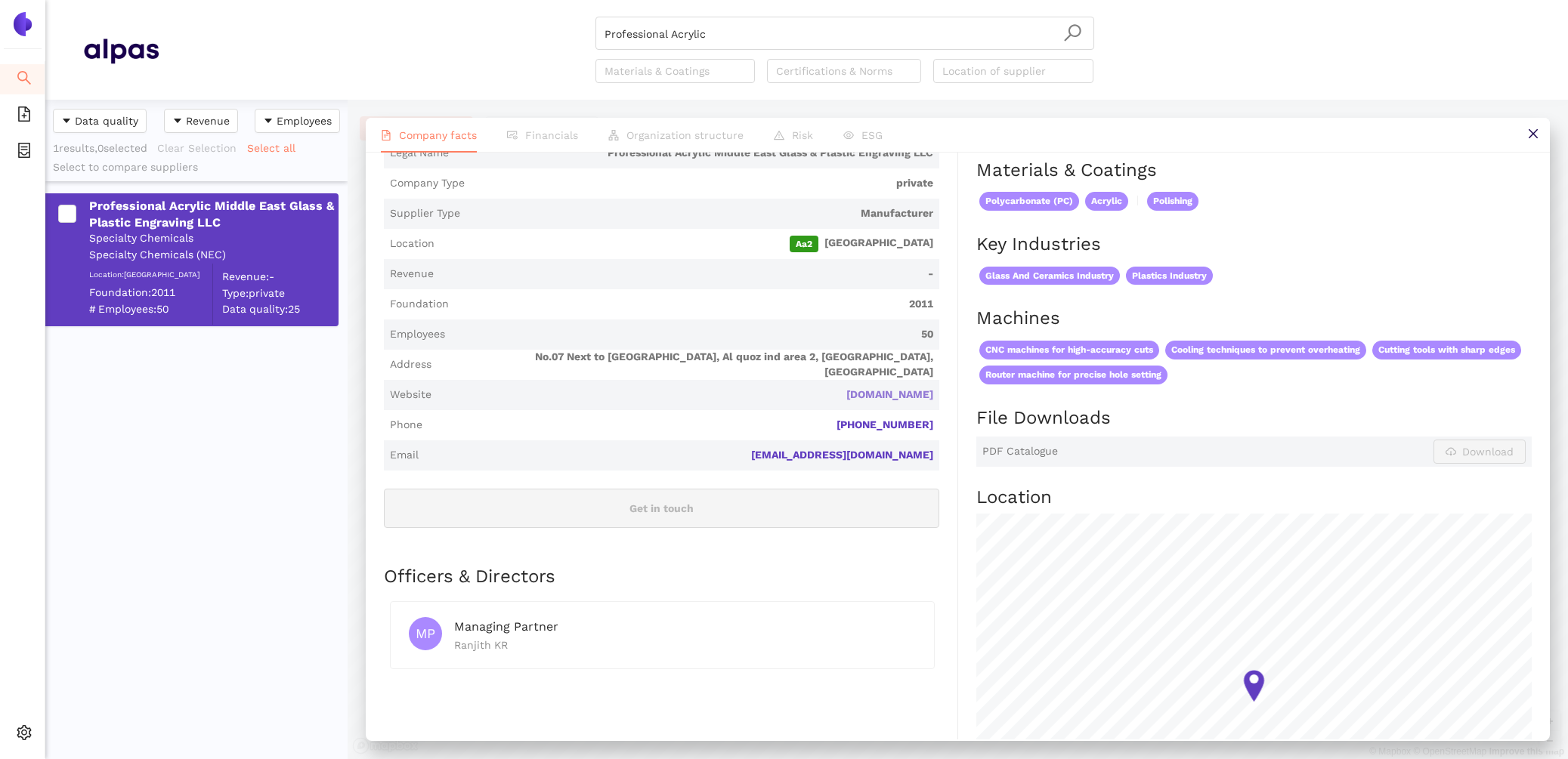
drag, startPoint x: 946, startPoint y: 380, endPoint x: 807, endPoint y: 379, distance: 139.0
click at [807, 380] on div "Industry Specialty Chemicals Company Description Professional Acrylic Middle Ea…" at bounding box center [670, 454] width 574 height 910
copy link "[DOMAIN_NAME]"
